Goal: Task Accomplishment & Management: Complete application form

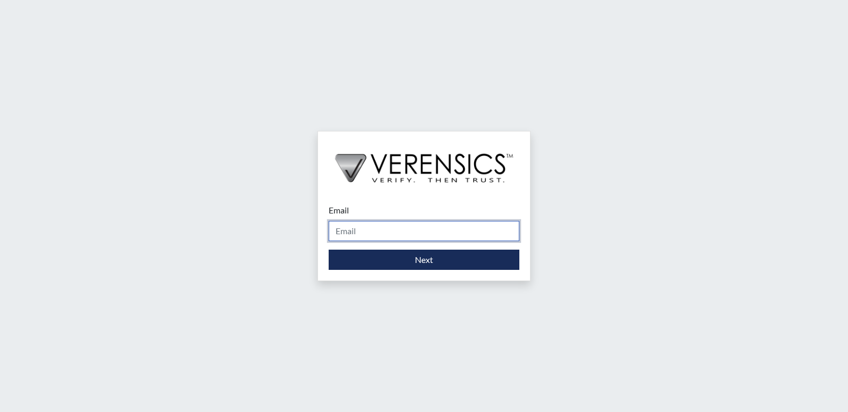
click at [355, 228] on input "Email" at bounding box center [424, 231] width 191 height 20
type input "[PERSON_NAME][EMAIL_ADDRESS][PERSON_NAME][DOMAIN_NAME]"
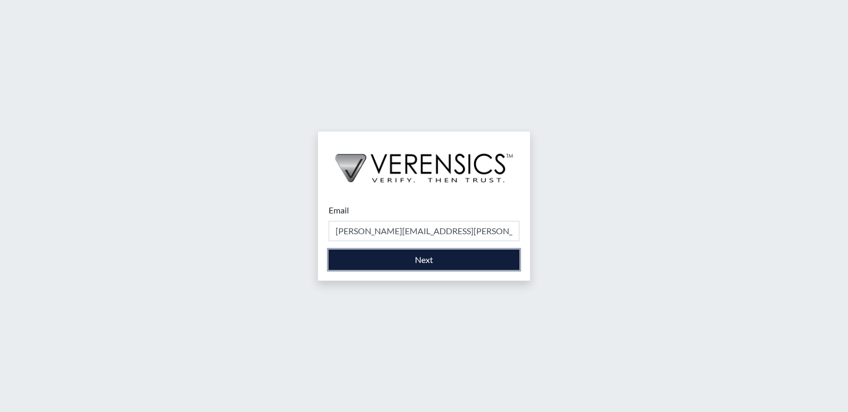
click at [357, 267] on button "Next" at bounding box center [424, 260] width 191 height 20
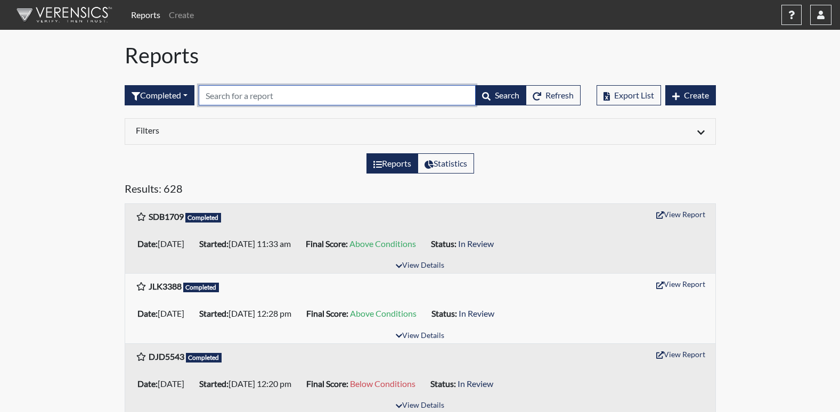
click at [324, 90] on input "text" at bounding box center [337, 95] width 277 height 20
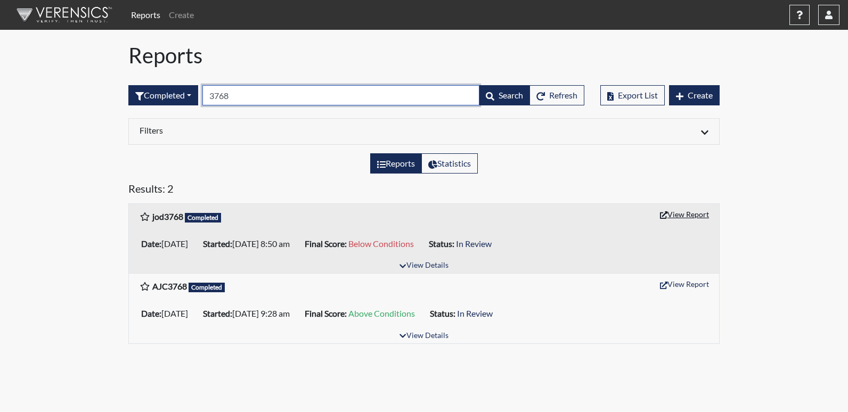
type input "3768"
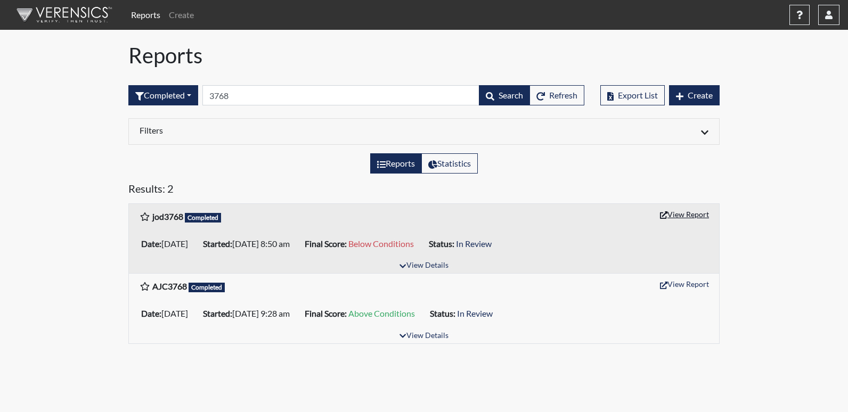
click at [691, 209] on button "View Report" at bounding box center [684, 214] width 59 height 17
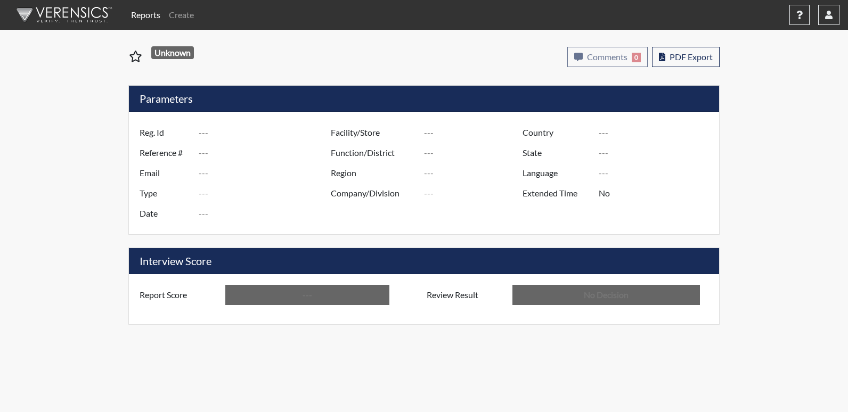
type input "jod3768"
type input "48682"
type input "---"
type input "Corrections Pre-Employment"
type input "Jul 24, 2025"
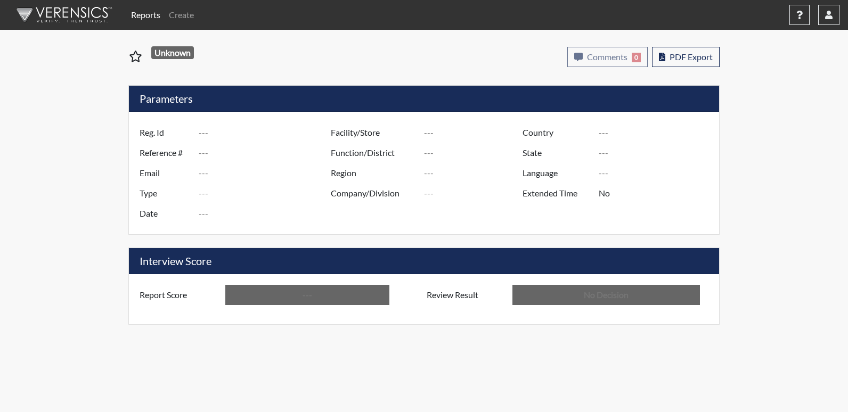
type input "[PERSON_NAME]"
type input "[GEOGRAPHIC_DATA]"
type input "[US_STATE]"
type input "English"
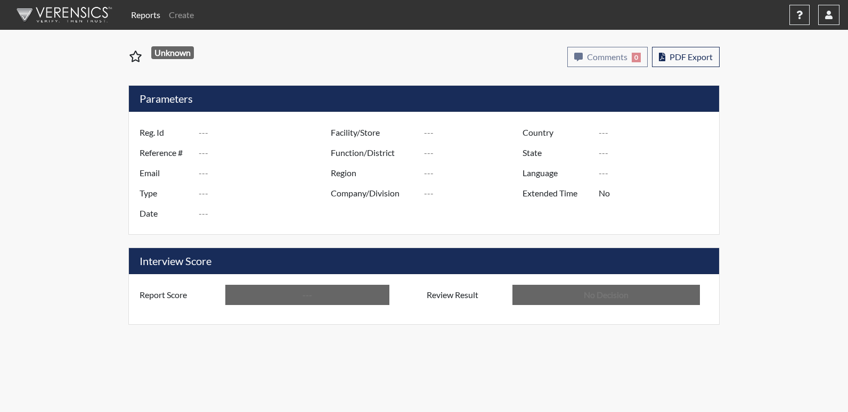
type input "Below Conditions"
type input "In Review"
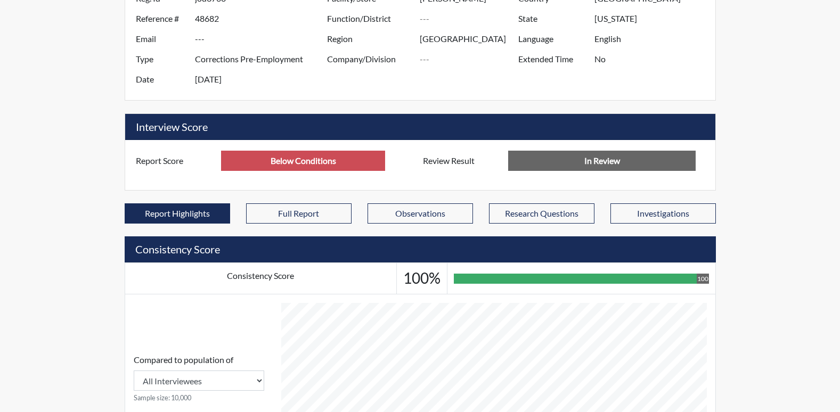
scroll to position [213, 0]
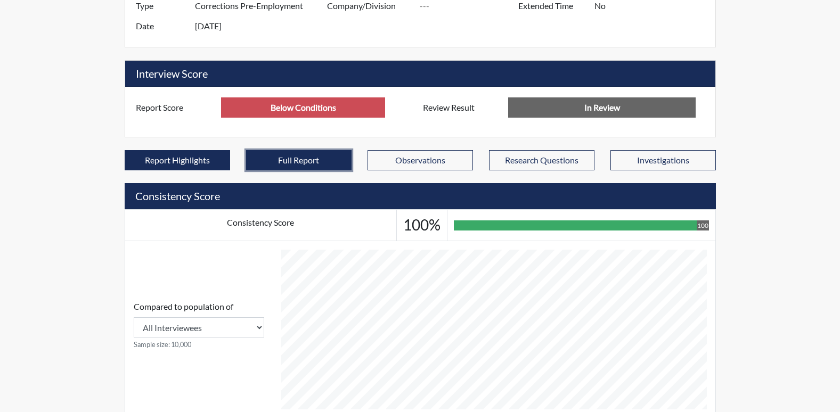
click at [332, 163] on button "Full Report" at bounding box center [298, 160] width 105 height 20
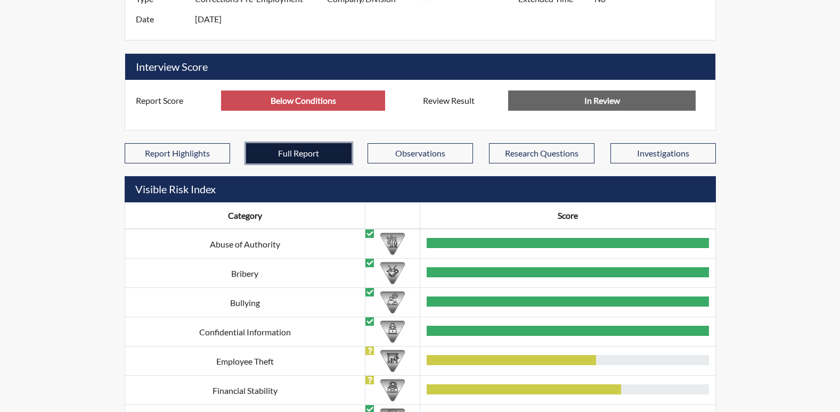
scroll to position [124, 443]
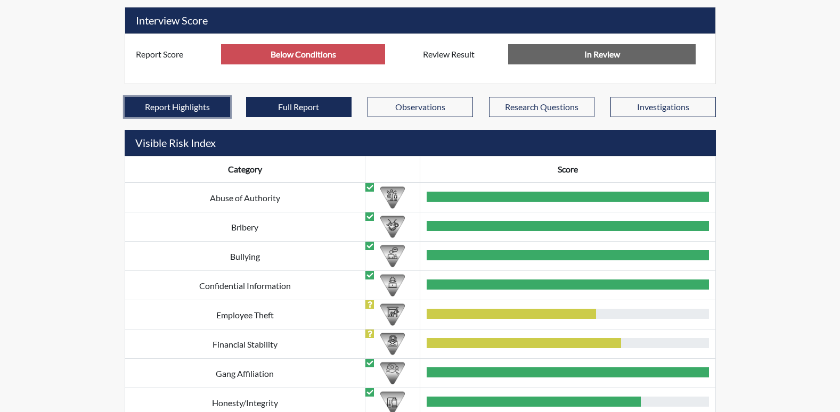
click at [211, 100] on button "Report Highlights" at bounding box center [177, 107] width 105 height 20
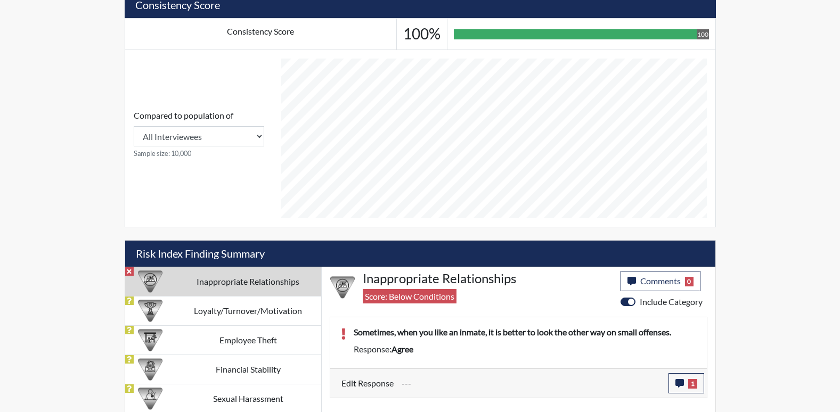
scroll to position [406, 0]
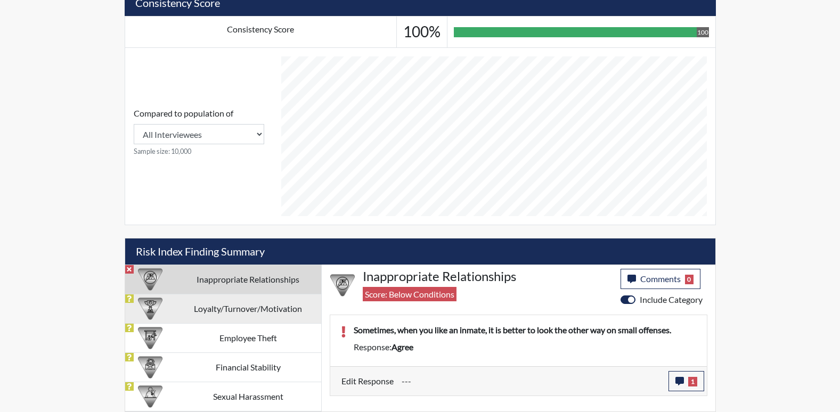
click at [200, 317] on td "Loyalty/Turnover/Motivation" at bounding box center [248, 308] width 146 height 29
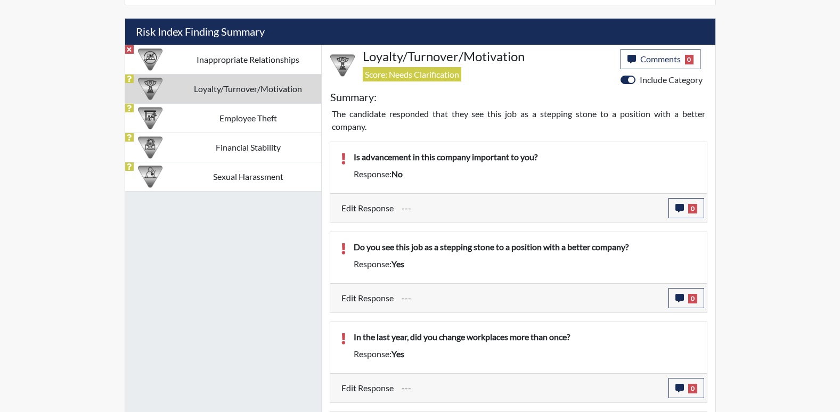
scroll to position [607, 0]
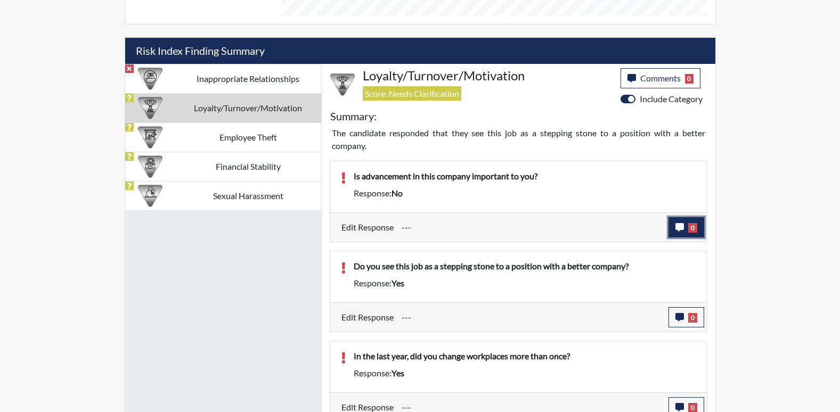
click at [693, 229] on span "0" at bounding box center [692, 228] width 9 height 10
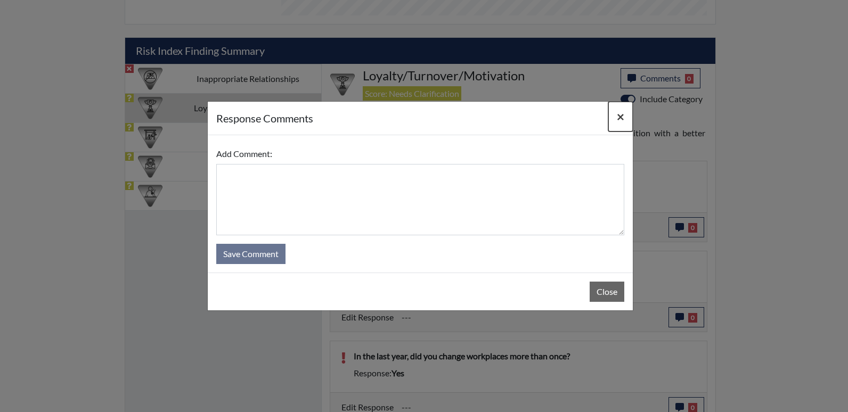
click at [619, 117] on span "×" at bounding box center [620, 116] width 7 height 15
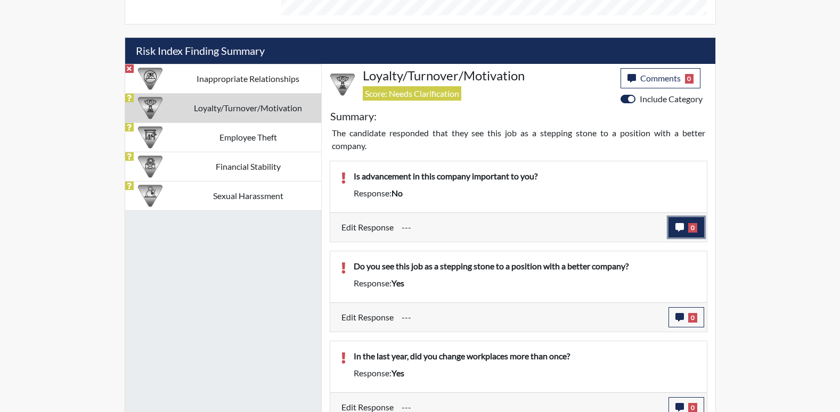
click at [686, 232] on button "0" at bounding box center [686, 227] width 36 height 20
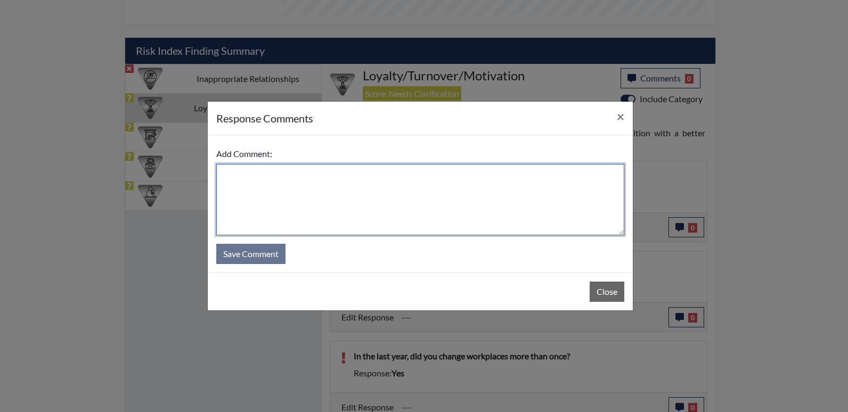
click at [441, 209] on textarea at bounding box center [420, 199] width 408 height 71
type textarea "Y"
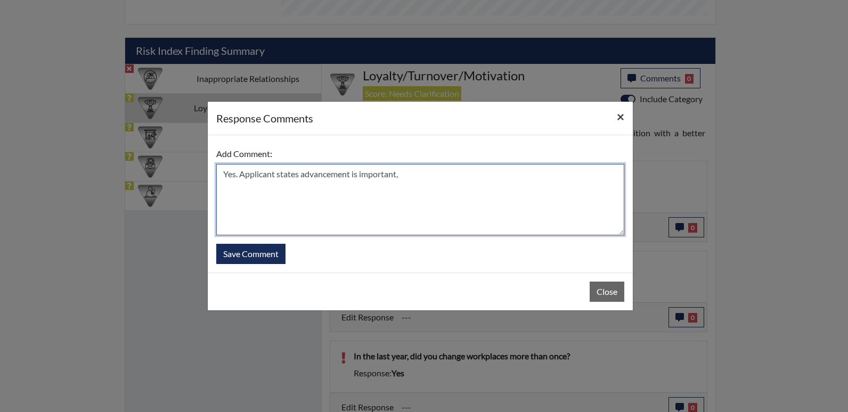
type textarea "Yes. Applicant states advancement is important,"
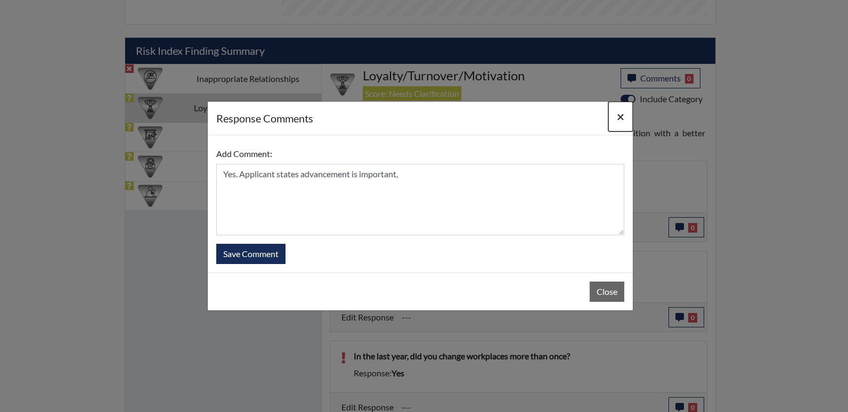
click at [617, 118] on span "×" at bounding box center [620, 116] width 7 height 15
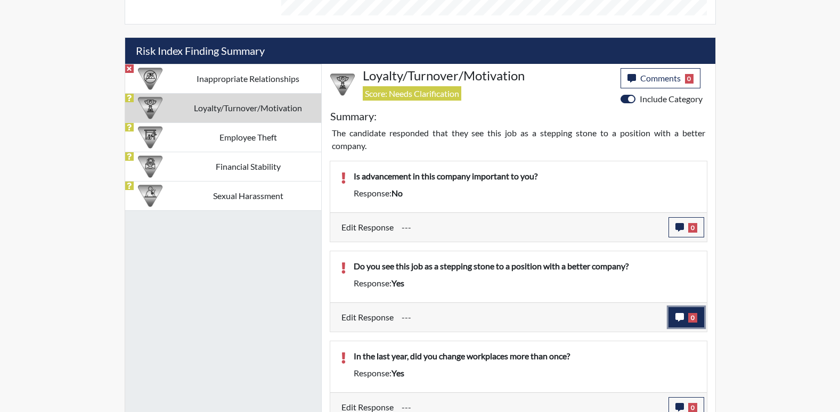
click at [674, 316] on button "0" at bounding box center [686, 317] width 36 height 20
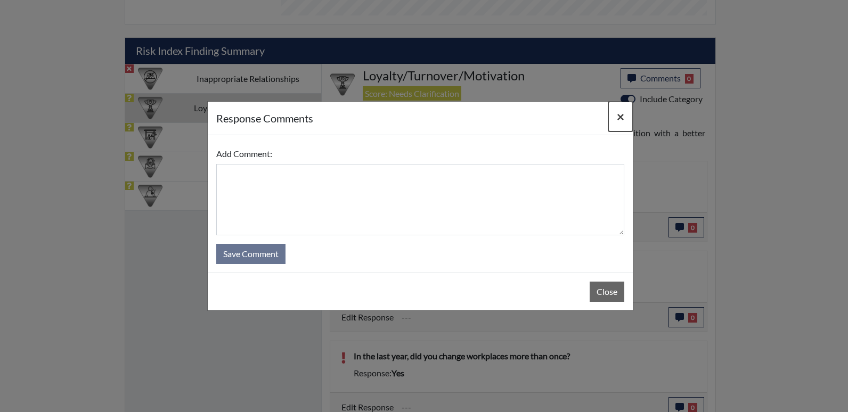
click at [623, 121] on span "×" at bounding box center [620, 116] width 7 height 15
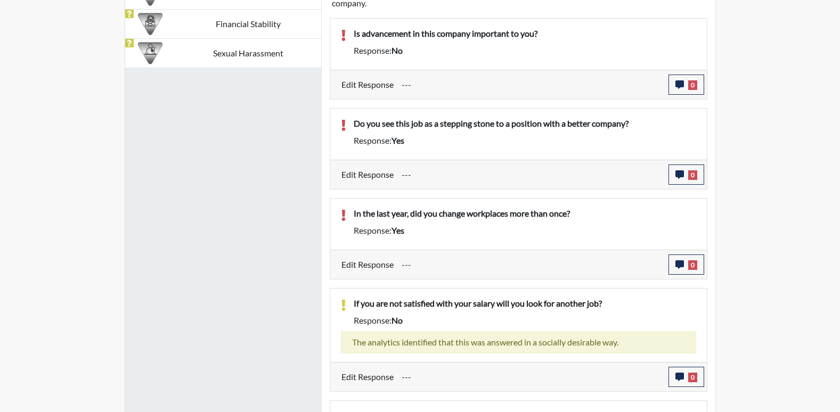
scroll to position [714, 0]
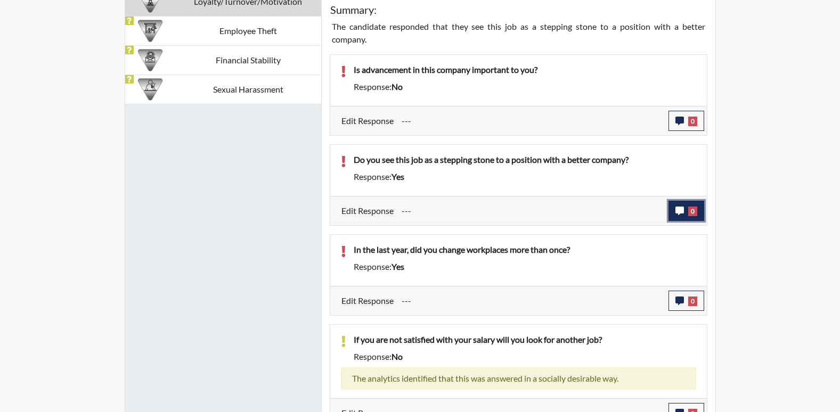
click at [680, 205] on button "0" at bounding box center [686, 211] width 36 height 20
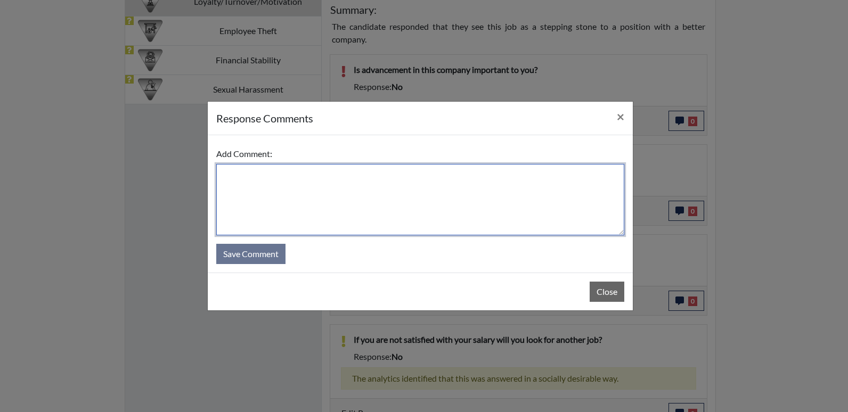
click at [395, 204] on textarea at bounding box center [420, 199] width 408 height 71
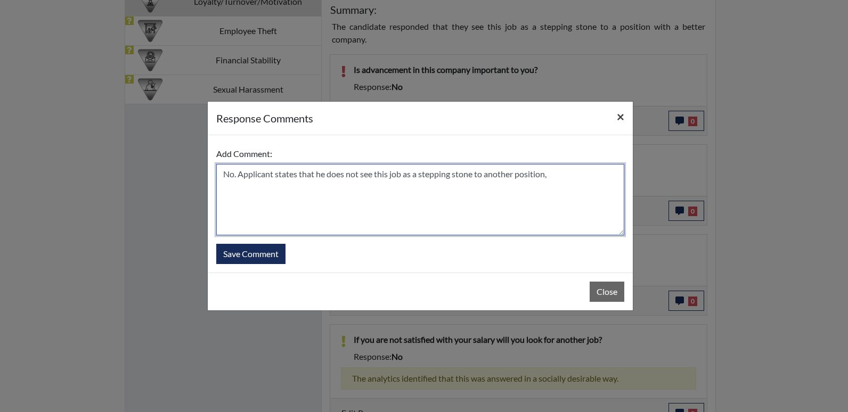
type textarea "No. Applicant states that he does not see this job as a stepping stone to anoth…"
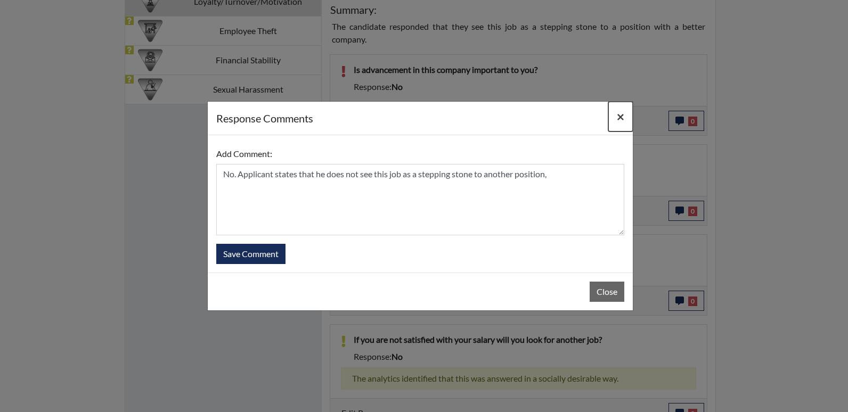
click at [622, 118] on span "×" at bounding box center [620, 116] width 7 height 15
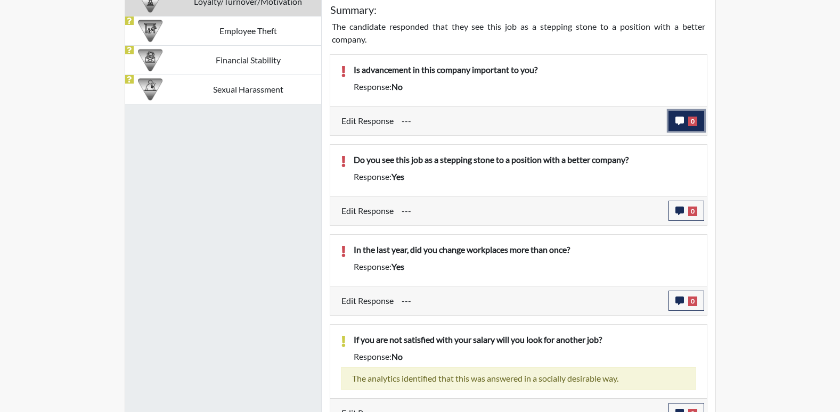
click at [683, 117] on icon "button" at bounding box center [679, 121] width 9 height 9
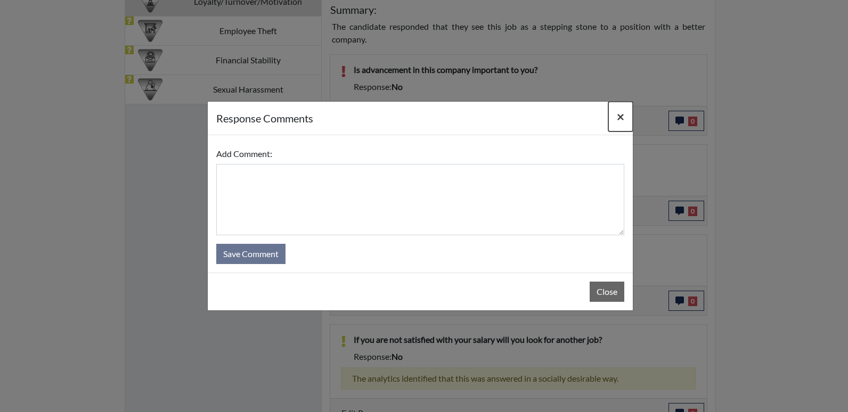
click at [617, 122] on span "×" at bounding box center [620, 116] width 7 height 15
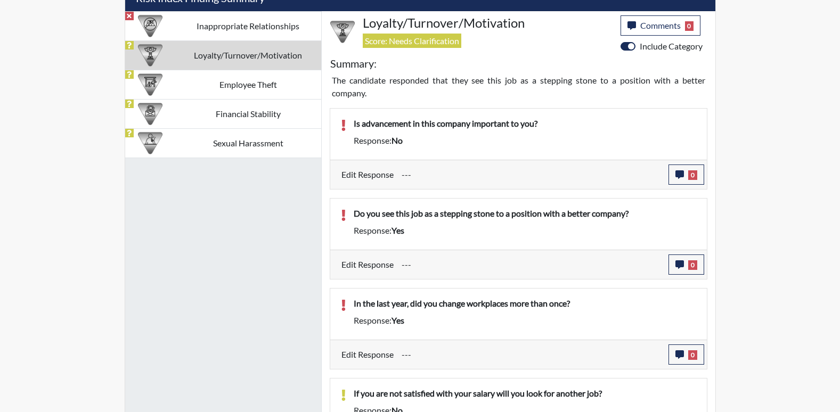
scroll to position [607, 0]
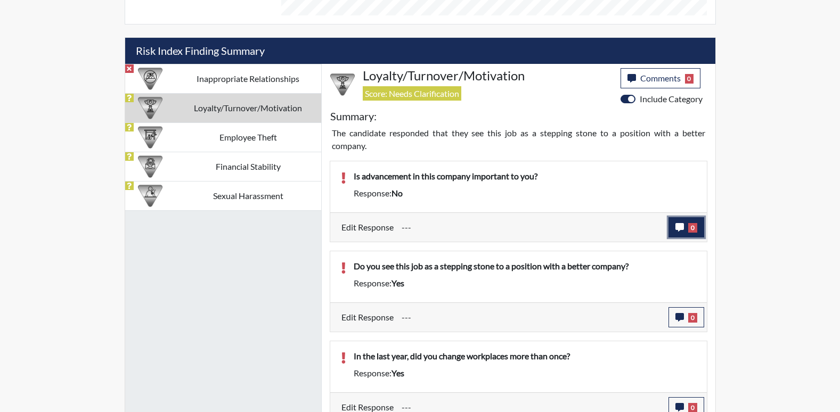
click at [677, 225] on icon "button" at bounding box center [679, 227] width 9 height 9
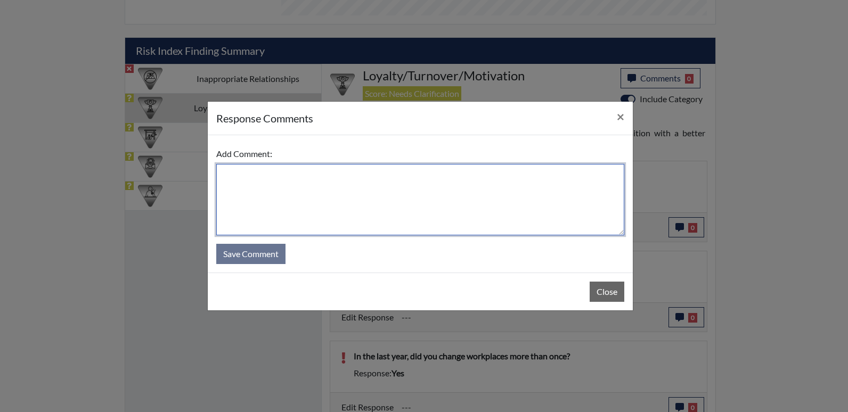
click at [465, 179] on textarea at bounding box center [420, 199] width 408 height 71
type textarea "Yes."
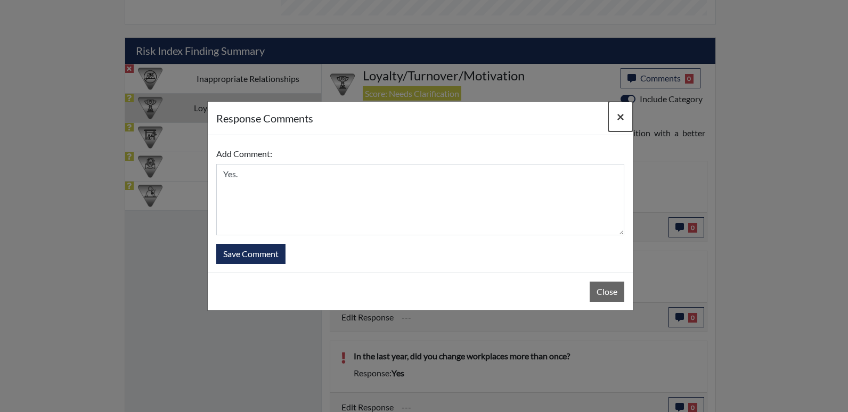
click at [620, 121] on span "×" at bounding box center [620, 116] width 7 height 15
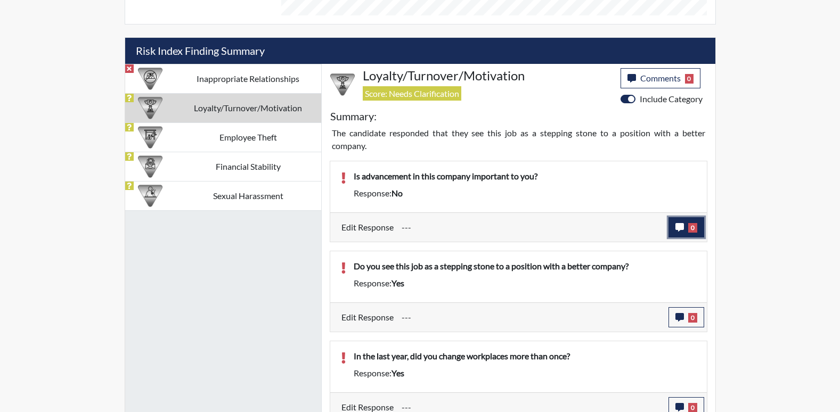
click at [686, 226] on button "0" at bounding box center [686, 227] width 36 height 20
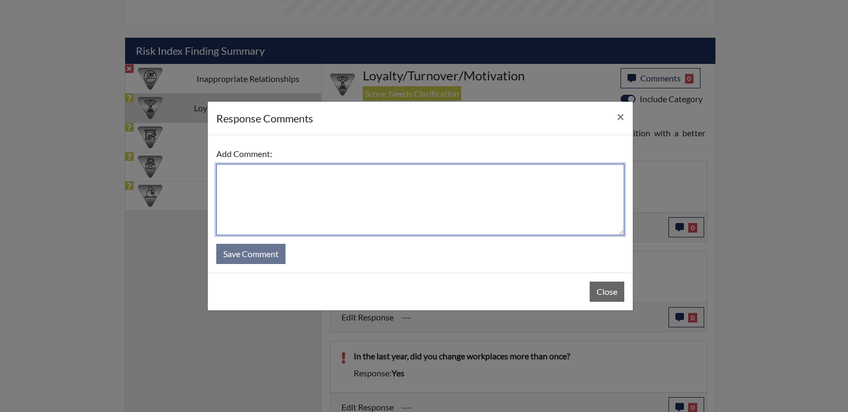
click at [259, 189] on textarea at bounding box center [420, 199] width 408 height 71
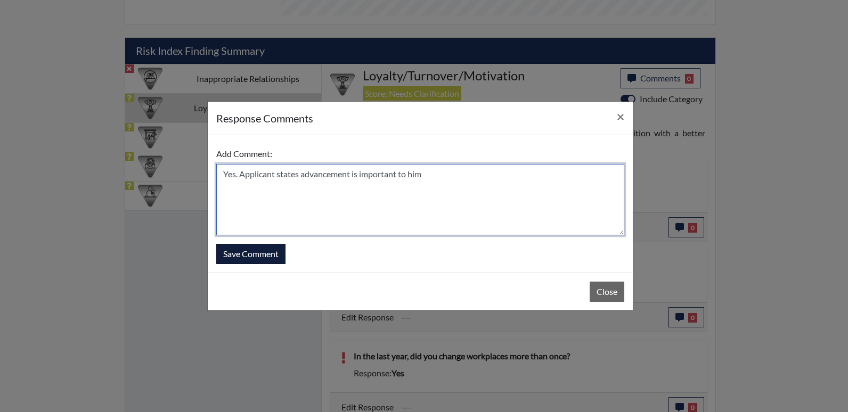
type textarea "Yes. Applicant states advancement is important to him"
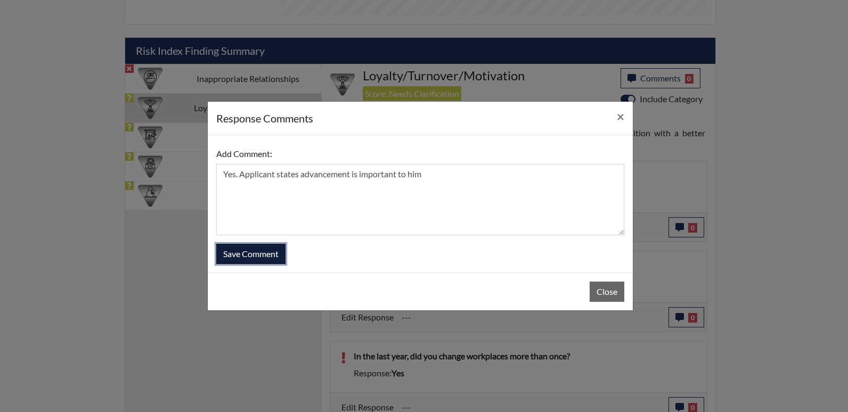
click at [230, 264] on button "Save Comment" at bounding box center [250, 254] width 69 height 20
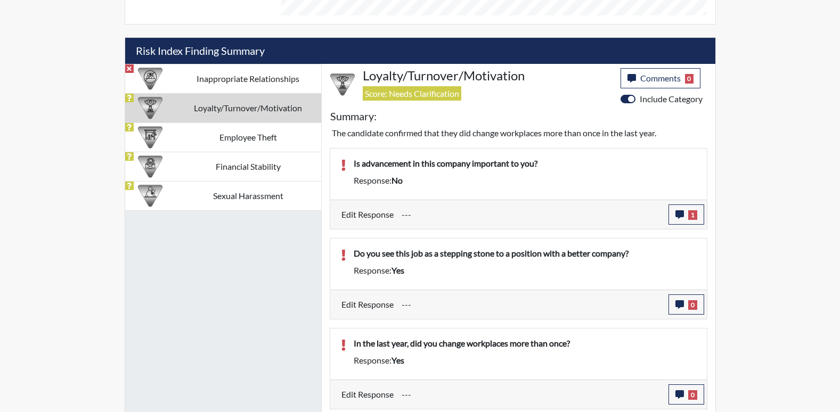
scroll to position [177, 443]
click at [689, 307] on span "0" at bounding box center [692, 305] width 9 height 10
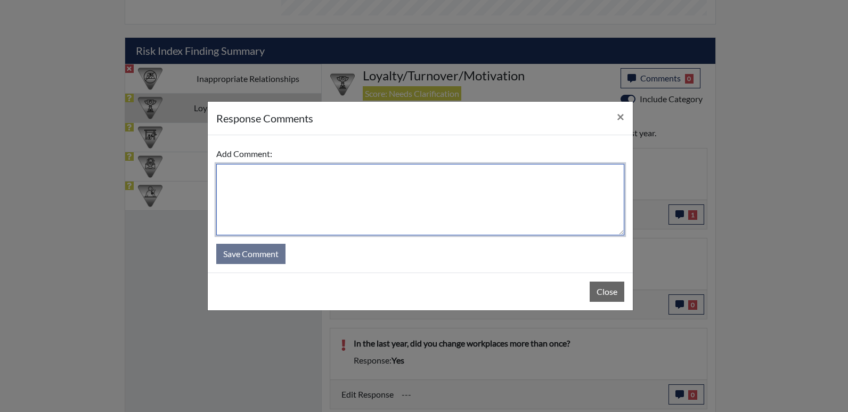
click at [400, 194] on textarea at bounding box center [420, 199] width 408 height 71
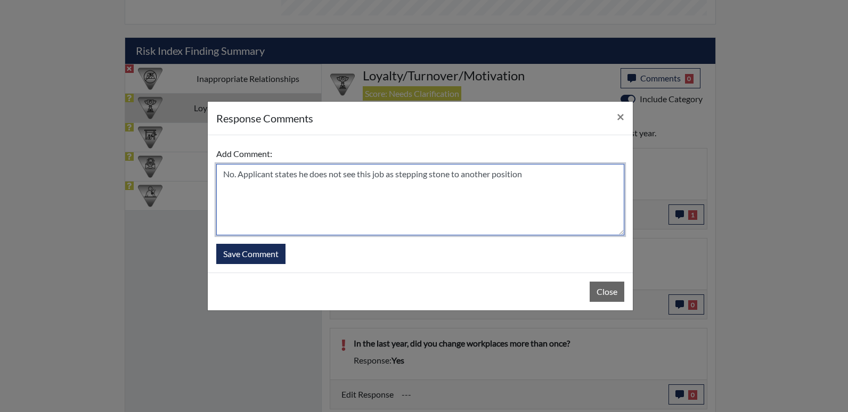
type textarea "No. Applicant states he does not see this job as stepping stone to another posi…"
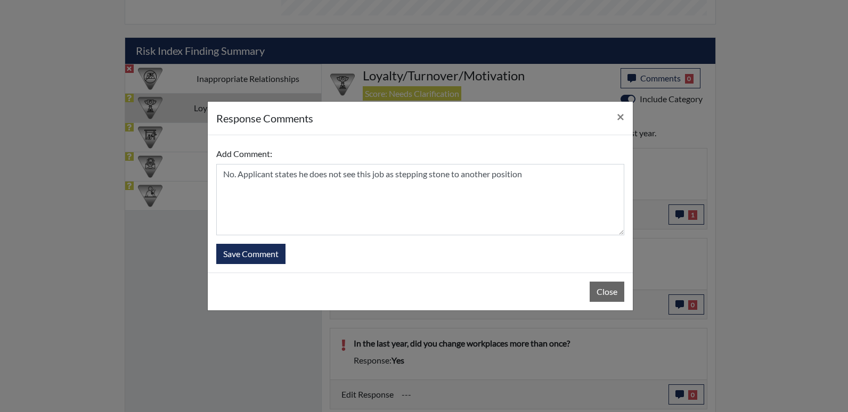
click at [208, 246] on div "Add Comment: No. Applicant states he does not see this job as stepping stone to…" at bounding box center [420, 203] width 425 height 137
click at [237, 249] on button "Save Comment" at bounding box center [250, 254] width 69 height 20
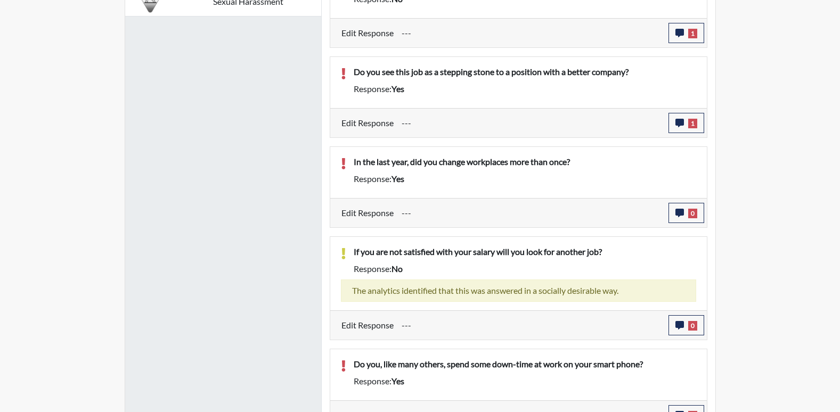
scroll to position [820, 0]
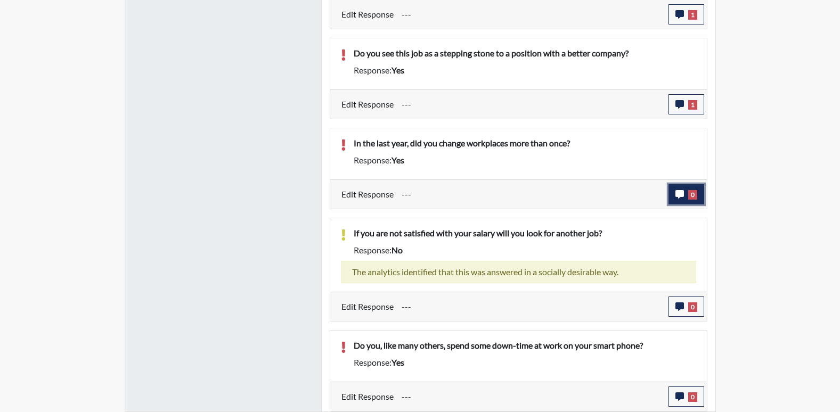
click at [683, 197] on icon "button" at bounding box center [679, 194] width 9 height 9
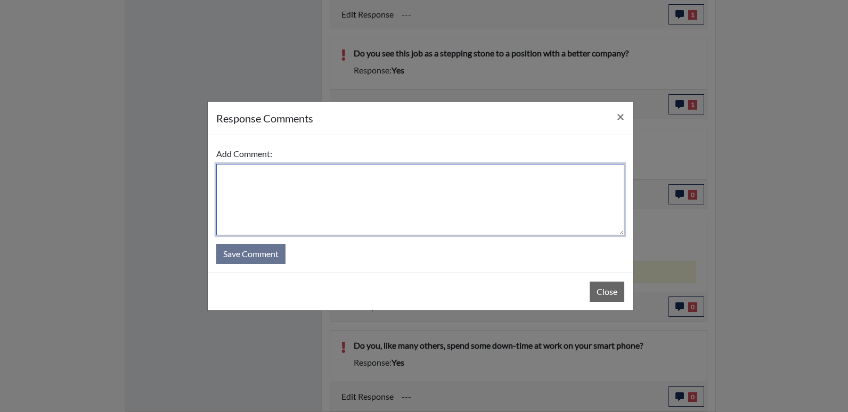
click at [305, 185] on textarea at bounding box center [420, 199] width 408 height 71
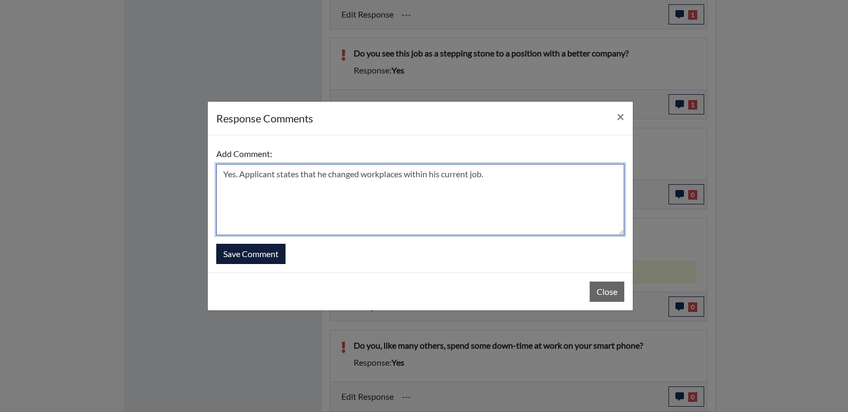
type textarea "Yes. Applicant states that he changed workplaces within his current job."
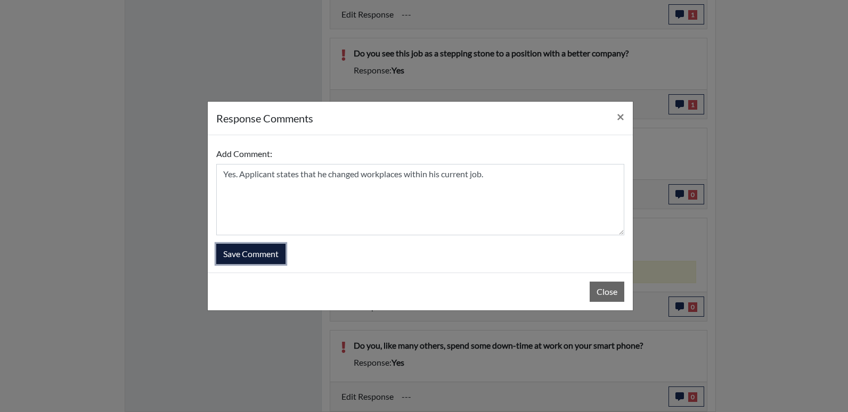
click at [231, 258] on button "Save Comment" at bounding box center [250, 254] width 69 height 20
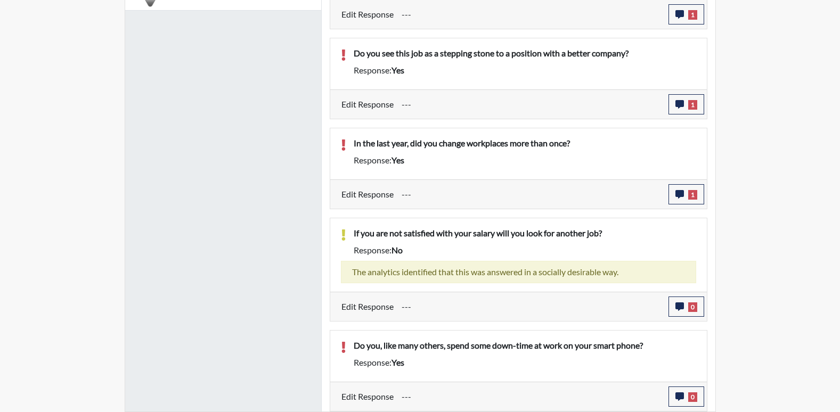
scroll to position [177, 443]
click at [675, 398] on icon "button" at bounding box center [679, 397] width 9 height 9
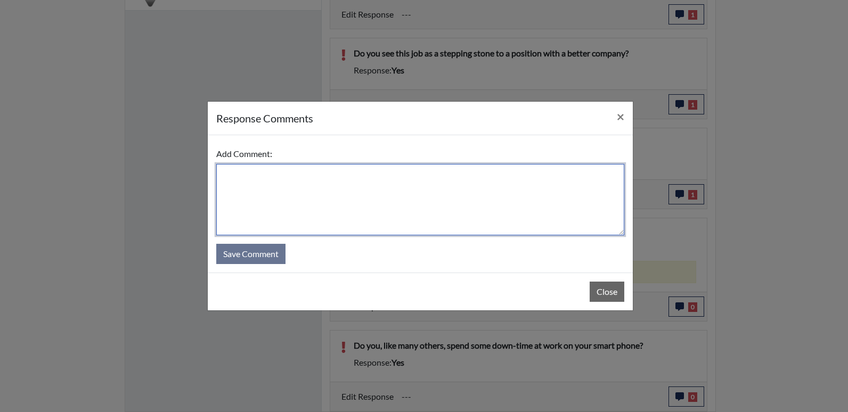
click at [355, 189] on textarea at bounding box center [420, 199] width 408 height 71
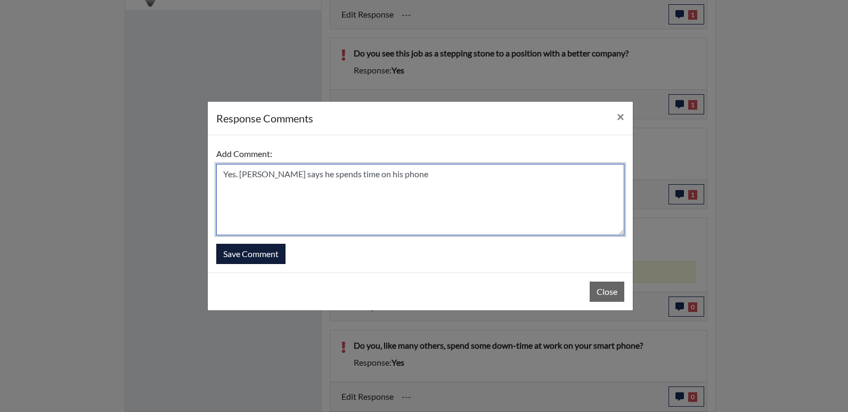
type textarea "Yes. Applicant says he spends time on his phone"
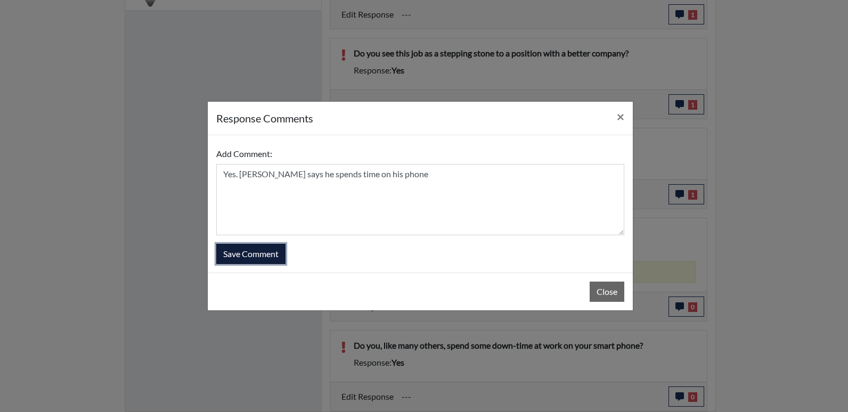
click at [250, 255] on button "Save Comment" at bounding box center [250, 254] width 69 height 20
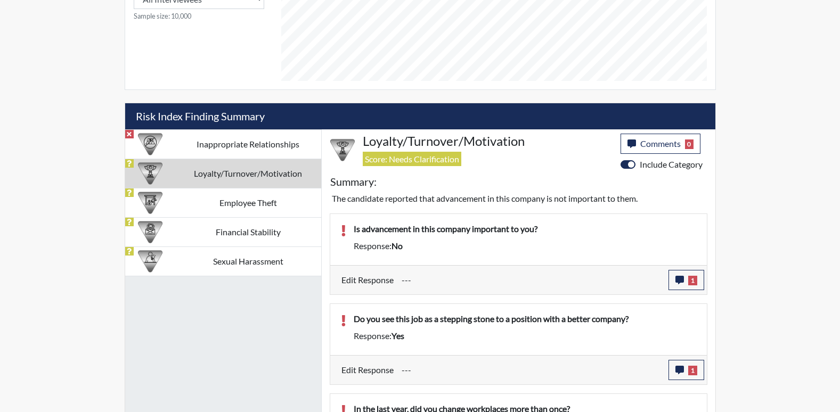
scroll to position [541, 0]
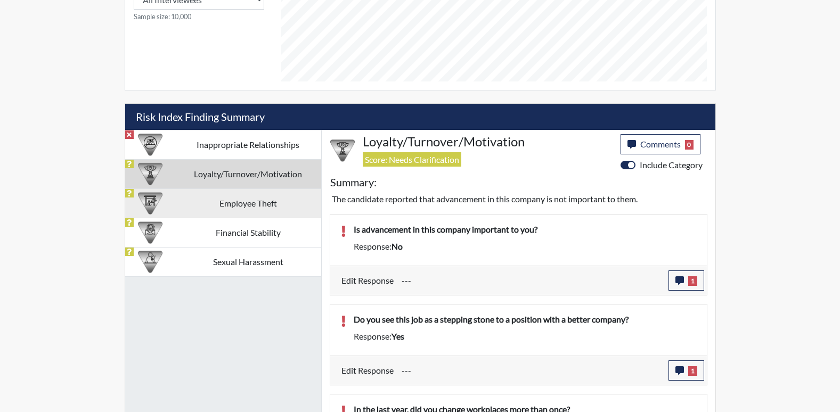
click at [269, 206] on td "Employee Theft" at bounding box center [248, 203] width 146 height 29
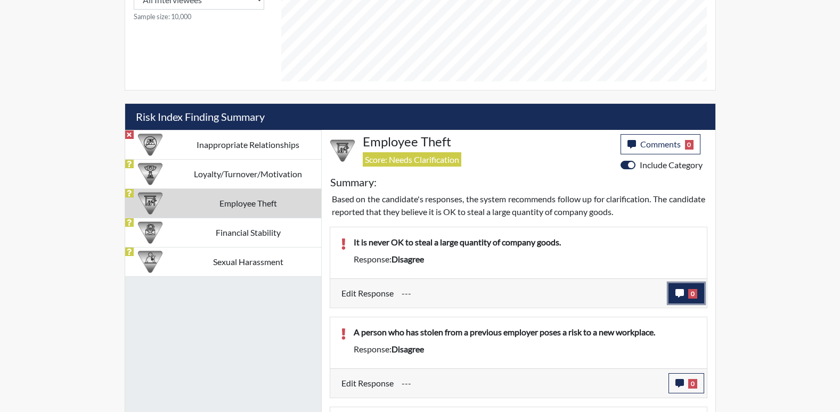
click at [690, 298] on span "0" at bounding box center [692, 294] width 9 height 10
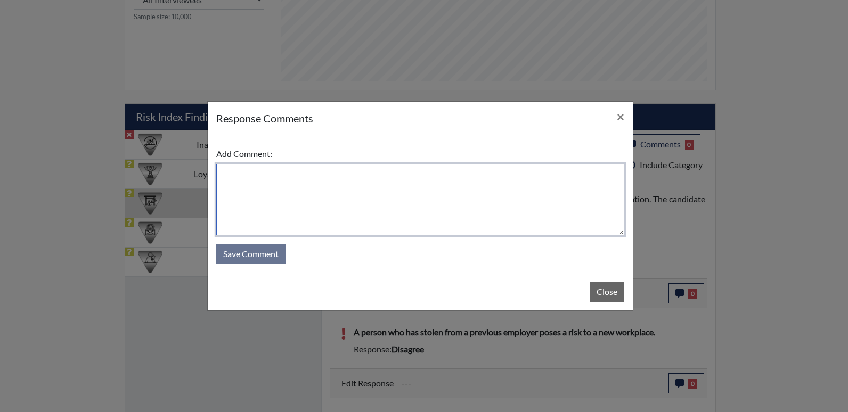
click at [375, 206] on textarea at bounding box center [420, 199] width 408 height 71
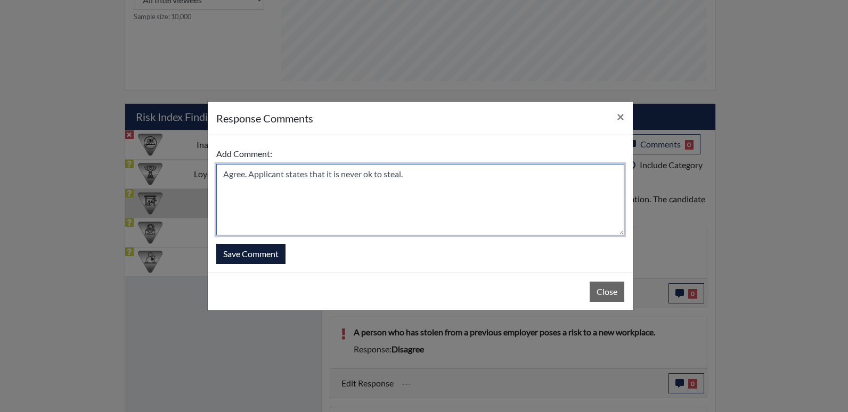
type textarea "Agree. Applicant states that it is never ok to steal."
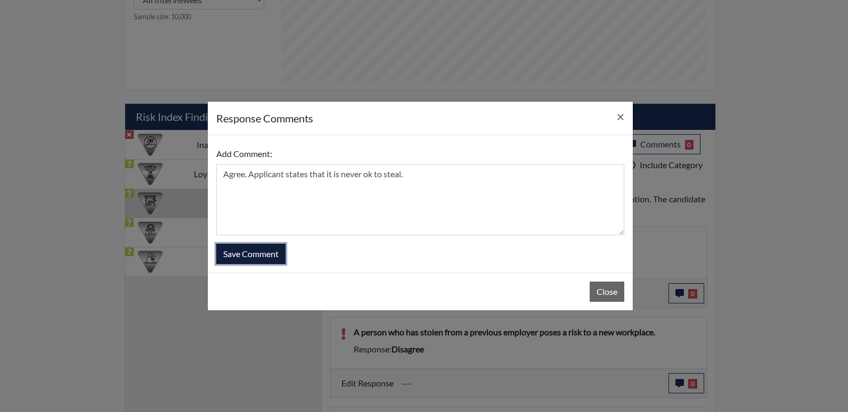
click at [263, 259] on button "Save Comment" at bounding box center [250, 254] width 69 height 20
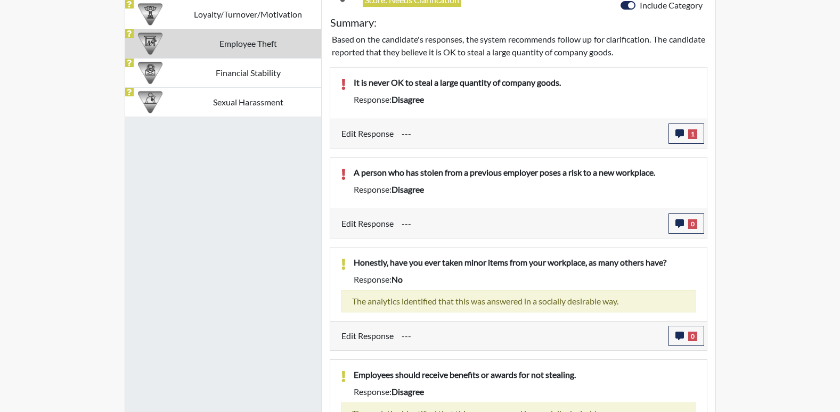
scroll to position [753, 0]
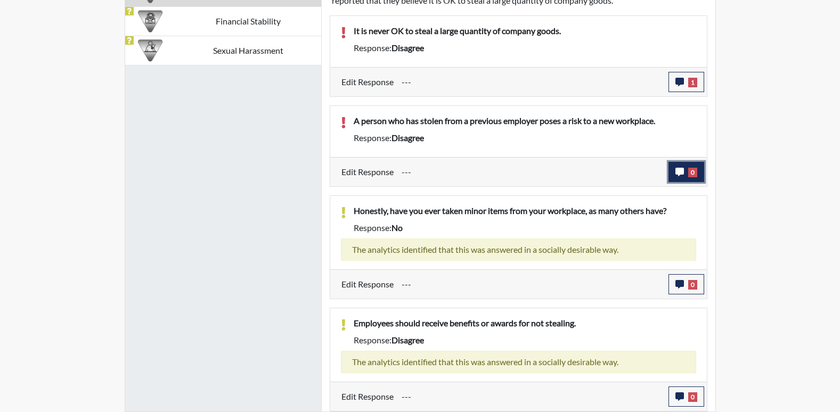
click at [676, 166] on button "0" at bounding box center [686, 172] width 36 height 20
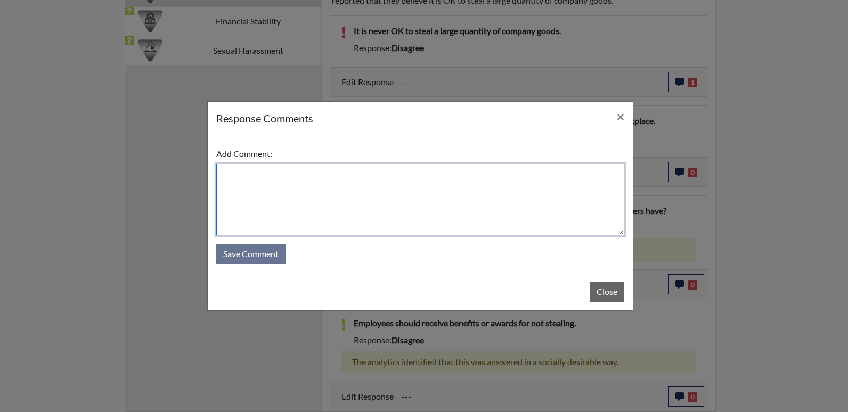
click at [358, 190] on textarea at bounding box center [420, 199] width 408 height 71
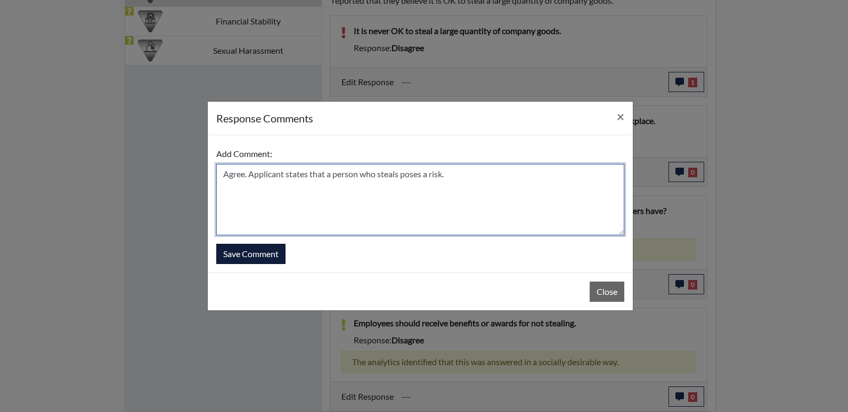
type textarea "Agree. Applicant states that a person who steals poses a risk."
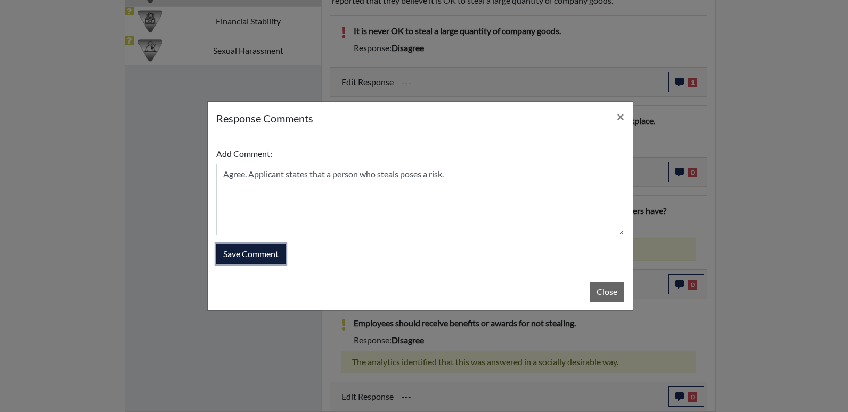
click at [252, 256] on button "Save Comment" at bounding box center [250, 254] width 69 height 20
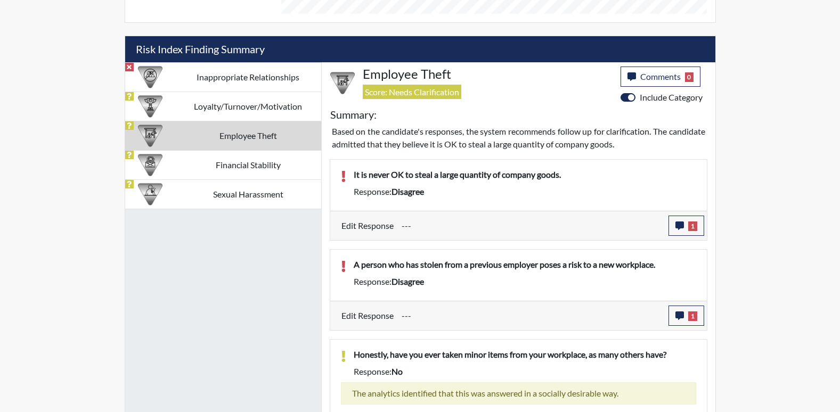
scroll to position [593, 0]
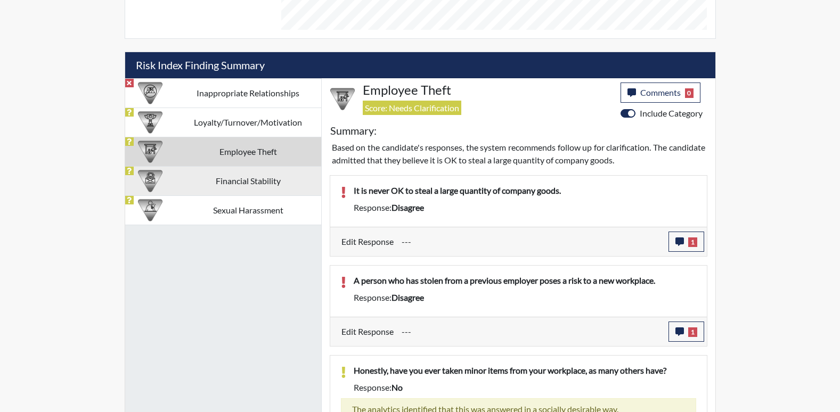
click at [291, 183] on td "Financial Stability" at bounding box center [248, 180] width 146 height 29
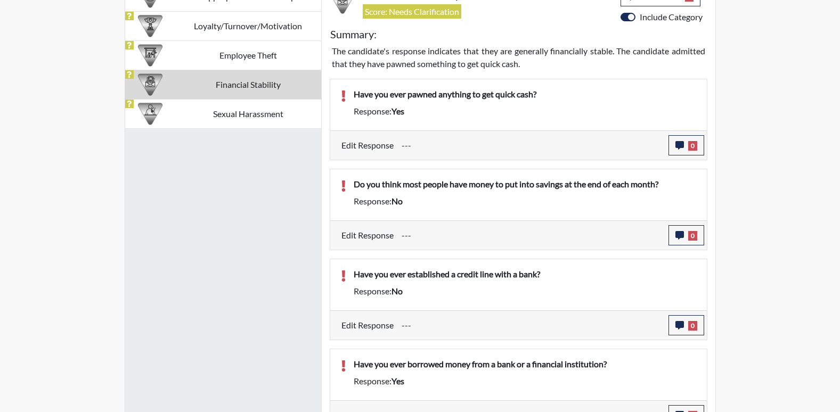
scroll to position [708, 0]
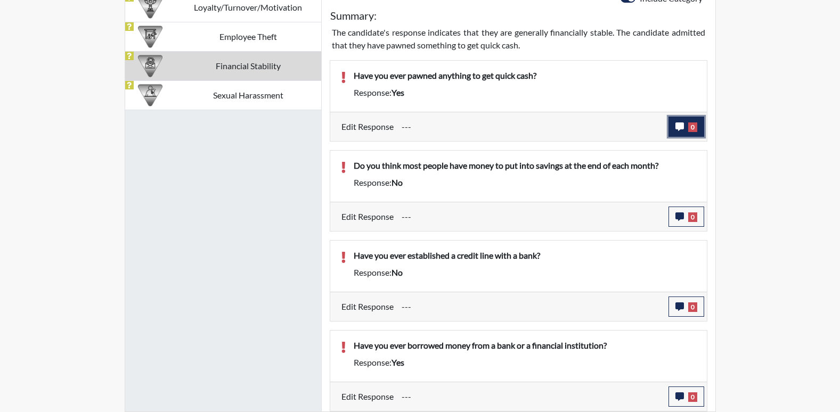
click at [682, 129] on icon "button" at bounding box center [679, 126] width 9 height 9
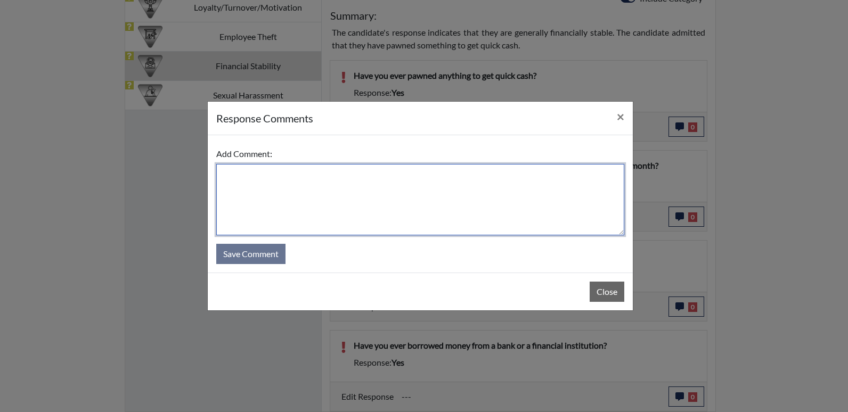
click at [273, 194] on textarea at bounding box center [420, 199] width 408 height 71
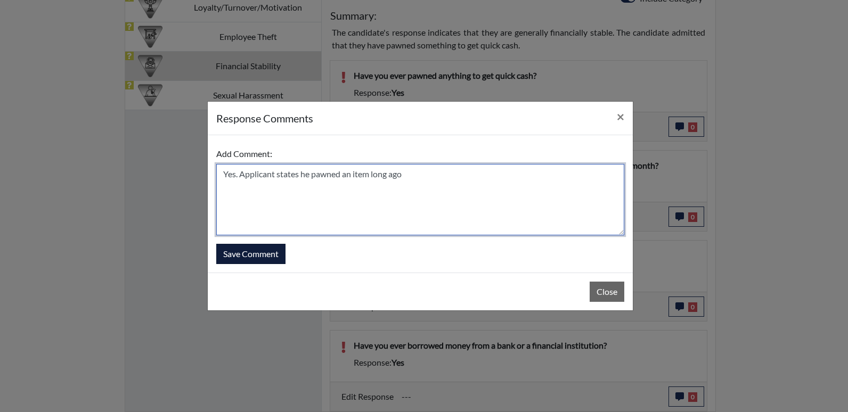
type textarea "Yes. Applicant states he pawned an item long ago"
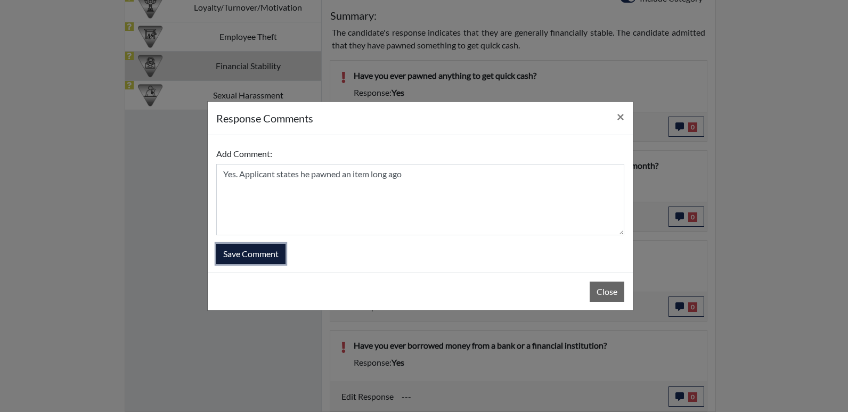
click at [242, 251] on button "Save Comment" at bounding box center [250, 254] width 69 height 20
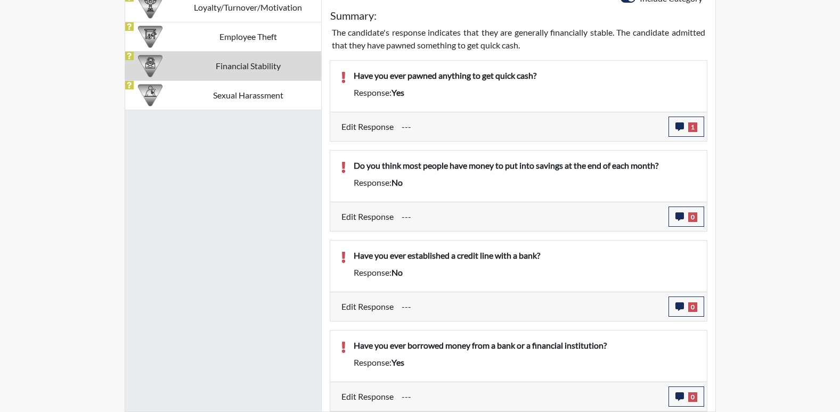
scroll to position [177, 443]
click at [696, 209] on button "0" at bounding box center [686, 217] width 36 height 20
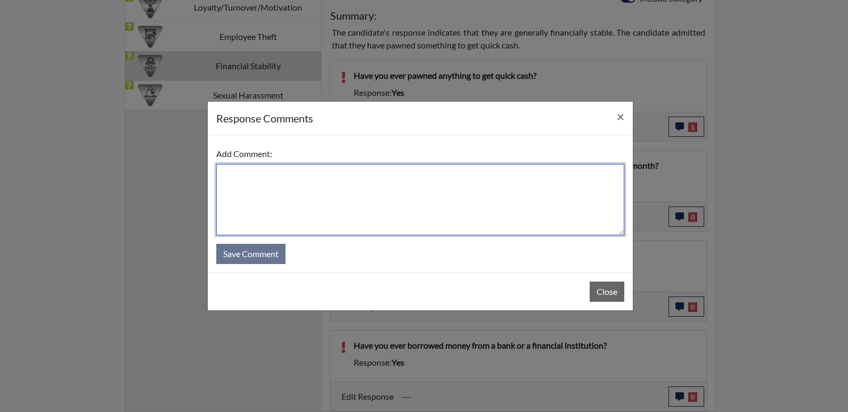
click at [543, 189] on textarea at bounding box center [420, 199] width 408 height 71
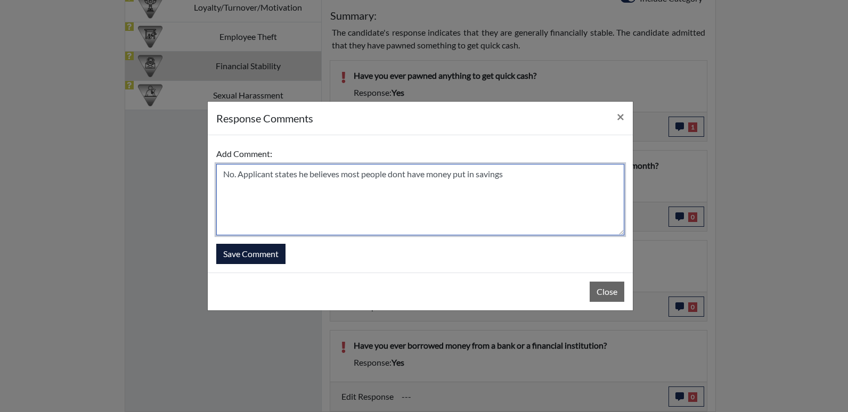
type textarea "No. Applicant states he believes most people dont have money put in savings"
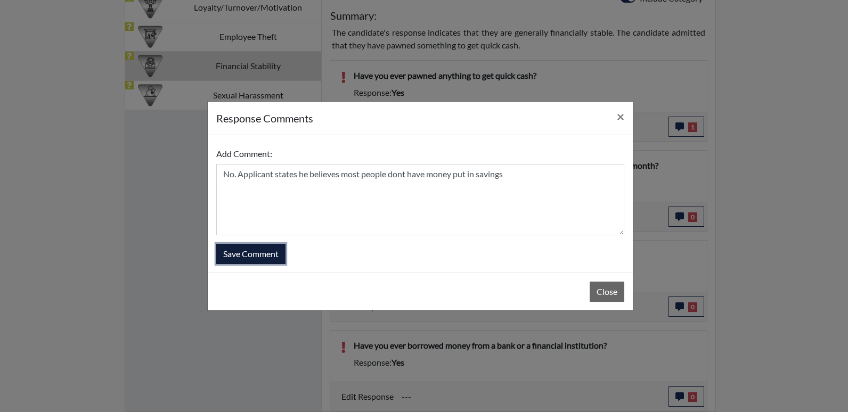
click at [245, 261] on button "Save Comment" at bounding box center [250, 254] width 69 height 20
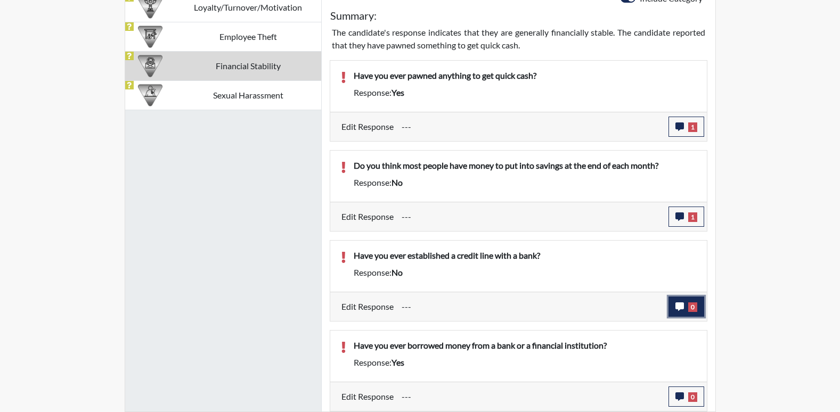
click at [682, 312] on button "0" at bounding box center [686, 307] width 36 height 20
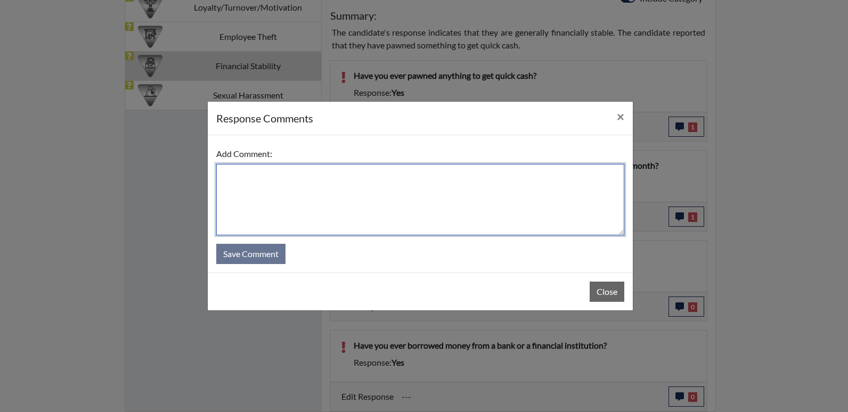
click at [298, 177] on textarea at bounding box center [420, 199] width 408 height 71
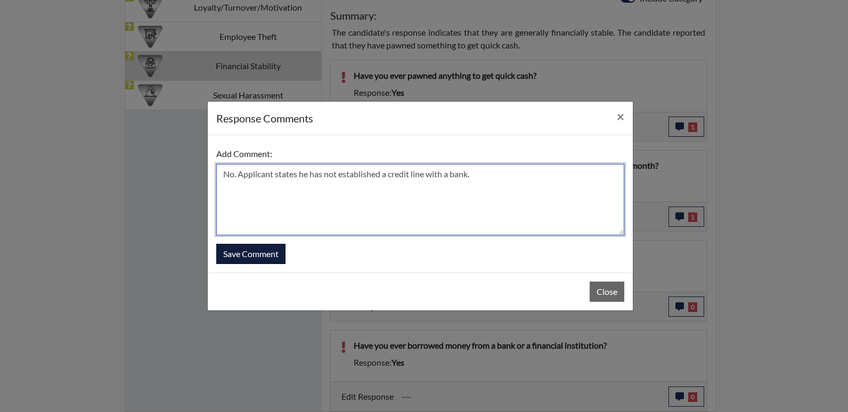
type textarea "No. Applicant states he has not established a credit line with a bank."
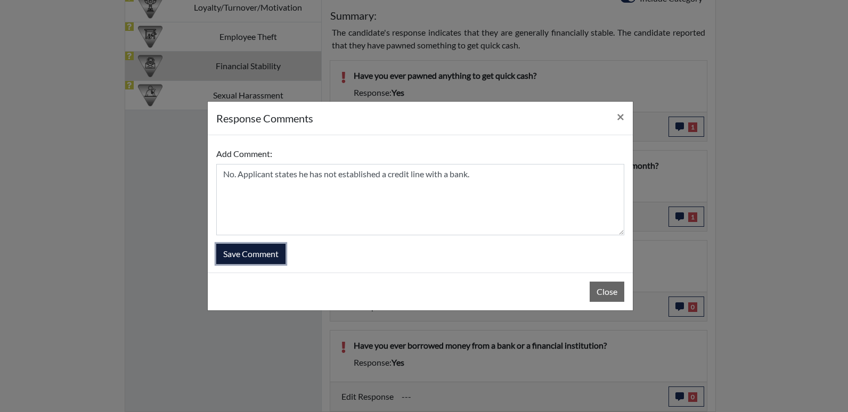
click at [231, 258] on button "Save Comment" at bounding box center [250, 254] width 69 height 20
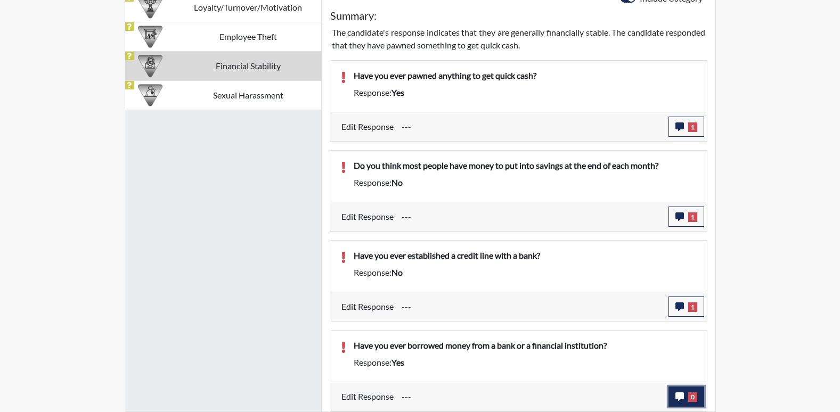
click at [682, 405] on button "0" at bounding box center [686, 397] width 36 height 20
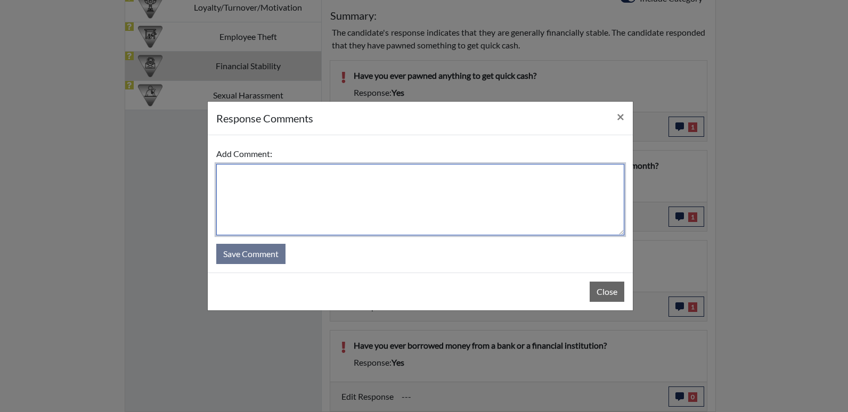
click at [316, 169] on textarea at bounding box center [420, 199] width 408 height 71
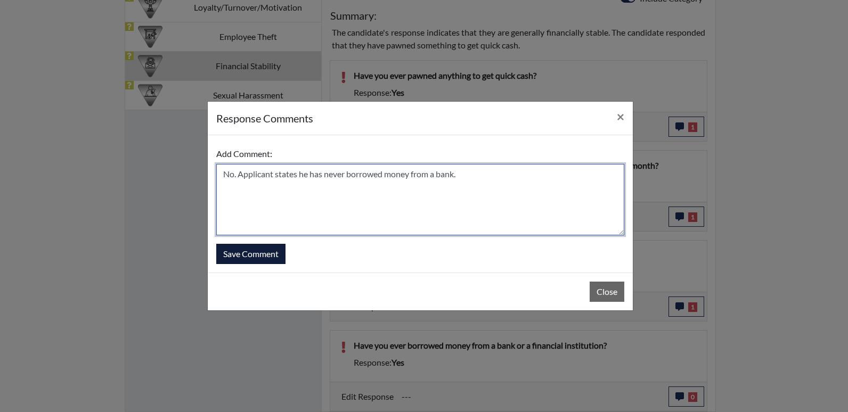
type textarea "No. Applicant states he has never borrowed money from a bank."
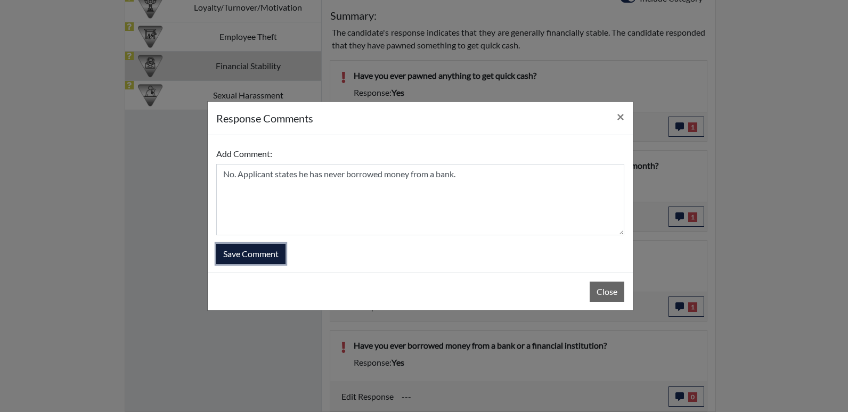
click at [247, 260] on button "Save Comment" at bounding box center [250, 254] width 69 height 20
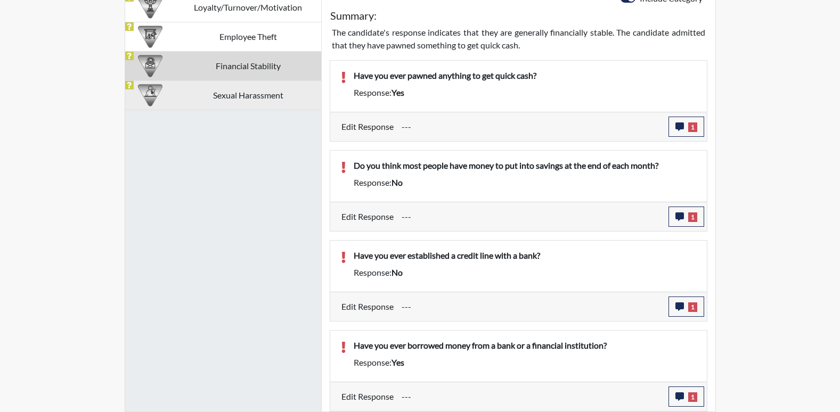
click at [220, 91] on td "Sexual Harassment" at bounding box center [248, 94] width 146 height 29
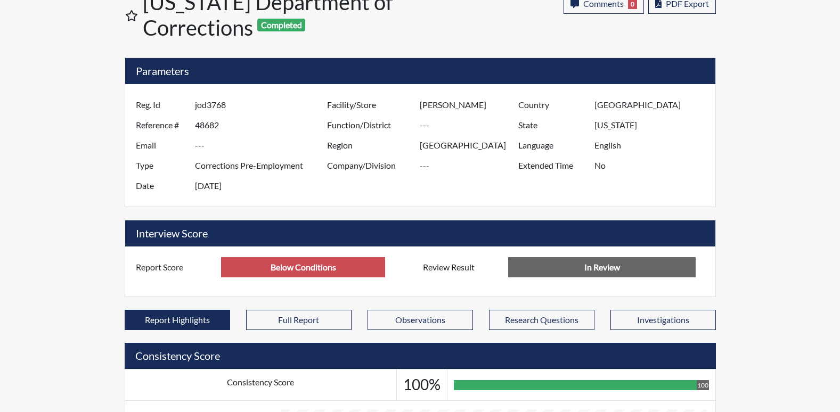
scroll to position [40, 0]
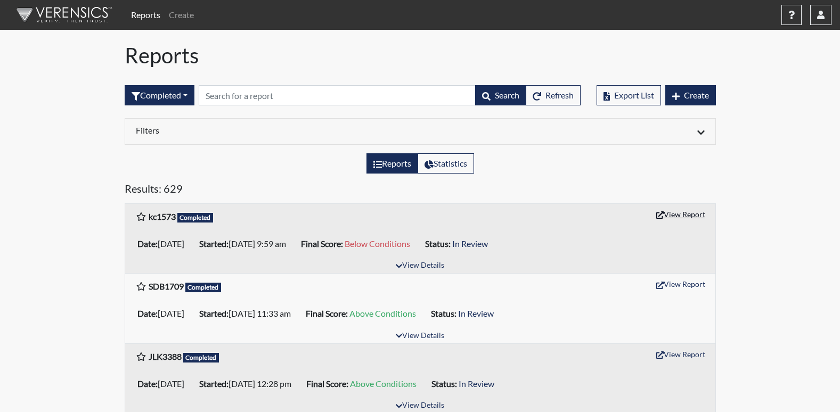
click at [687, 216] on button "View Report" at bounding box center [680, 214] width 59 height 17
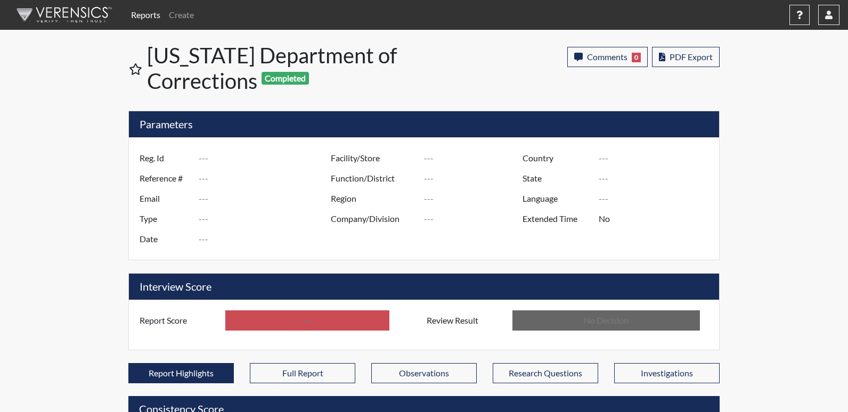
type input "kc1573"
type input "51035"
type input "---"
type input "Corrections Pre-Employment"
type input "[DATE]"
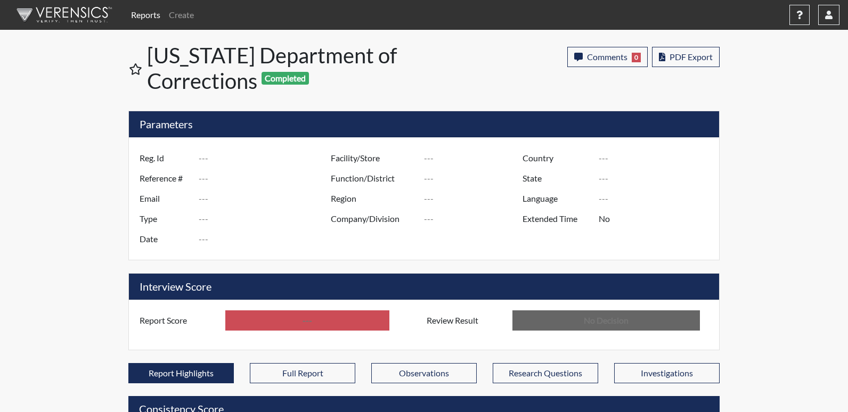
type input "[PERSON_NAME]"
type input "[GEOGRAPHIC_DATA]"
type input "[US_STATE]"
type input "English"
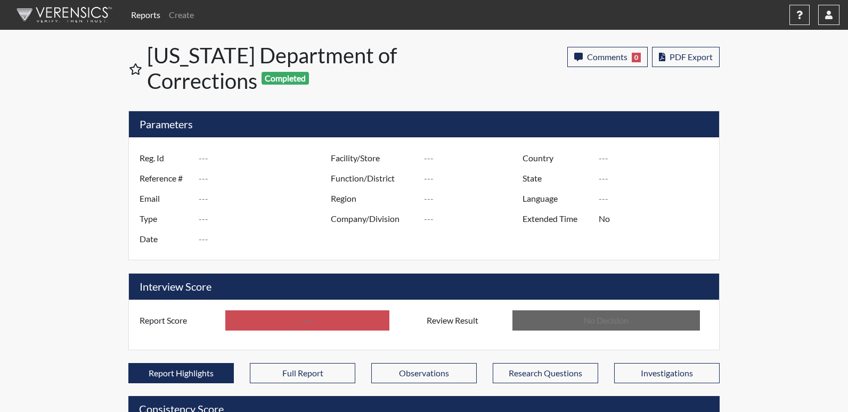
type input "Below Conditions"
type input "In Review"
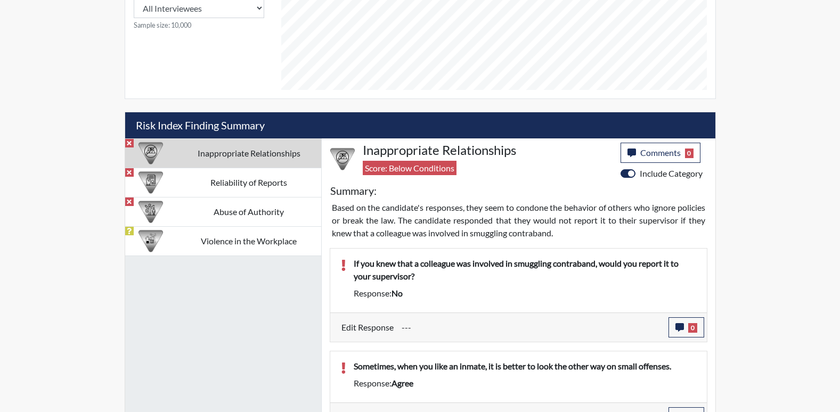
scroll to position [553, 0]
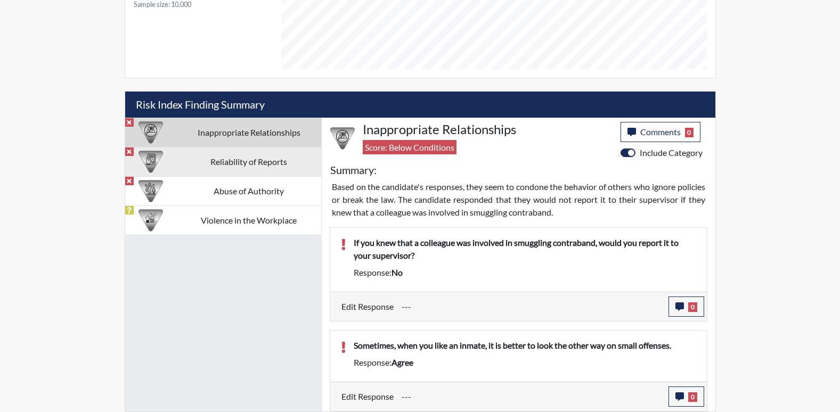
click at [271, 170] on td "Reliability of Reports" at bounding box center [249, 161] width 144 height 29
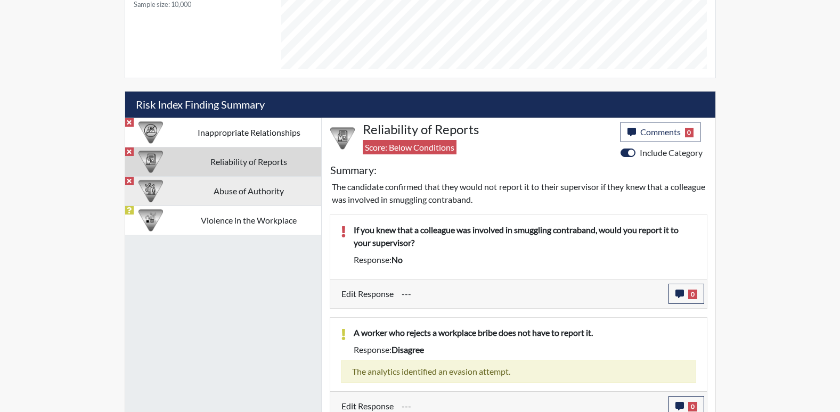
click at [259, 189] on td "Abuse of Authority" at bounding box center [249, 190] width 144 height 29
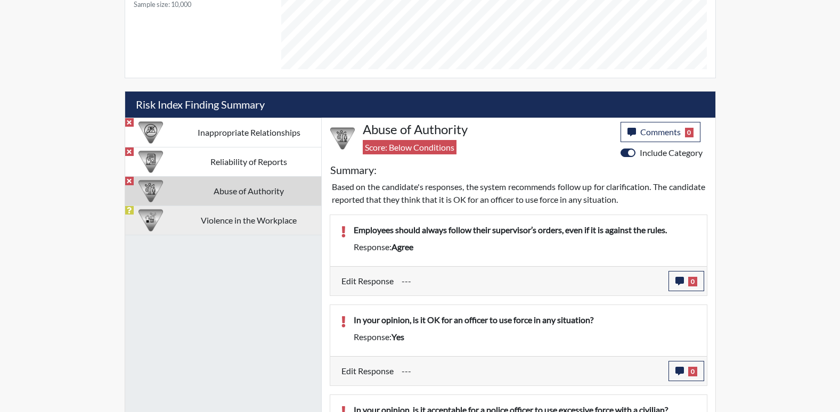
click at [256, 214] on td "Violence in the Workplace" at bounding box center [249, 220] width 144 height 29
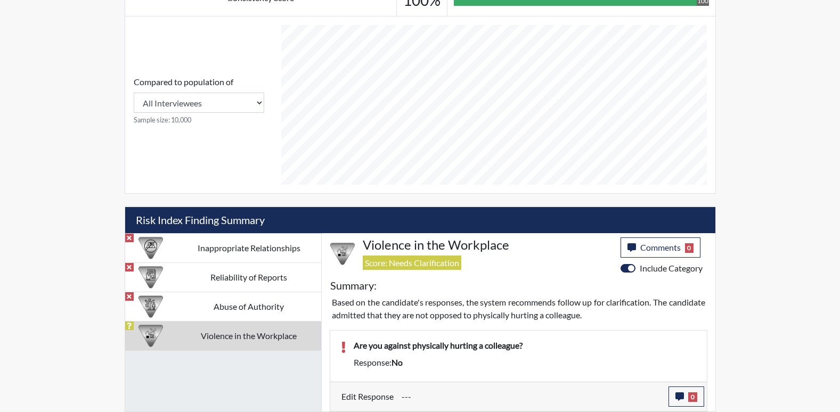
scroll to position [438, 0]
click at [236, 255] on td "Inappropriate Relationships" at bounding box center [249, 247] width 144 height 29
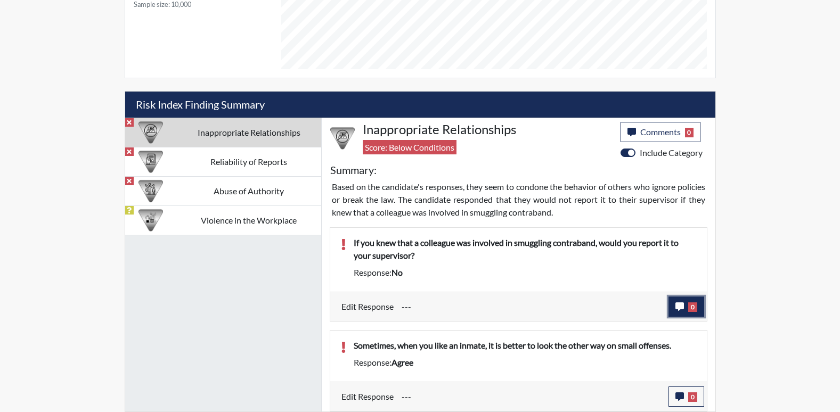
click at [686, 313] on button "0" at bounding box center [686, 307] width 36 height 20
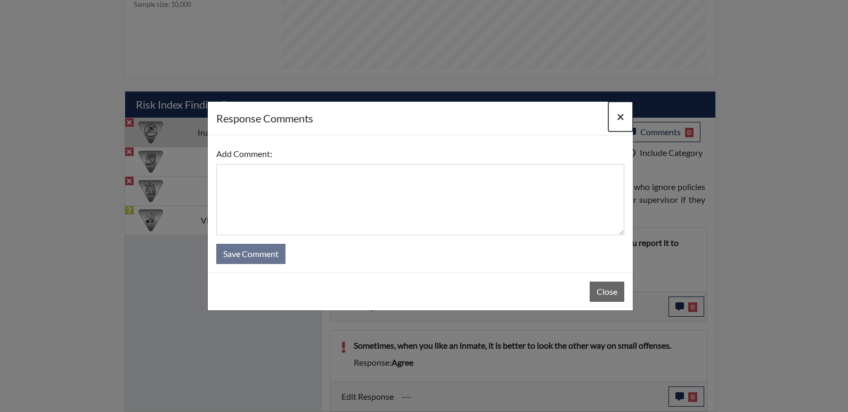
click at [618, 118] on span "×" at bounding box center [620, 116] width 7 height 15
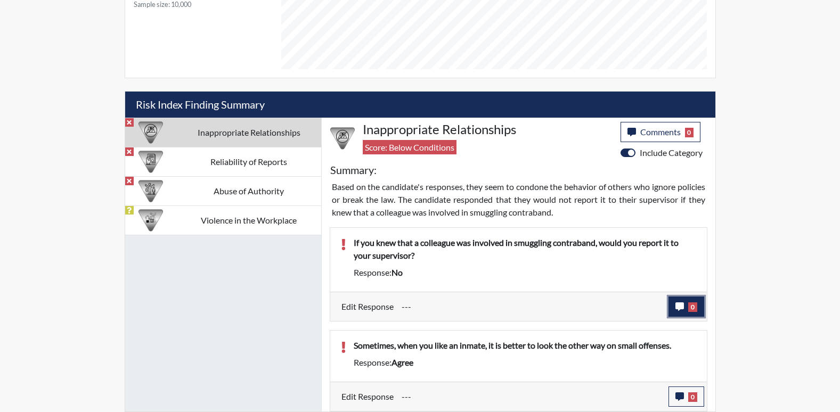
click at [692, 306] on span "0" at bounding box center [692, 307] width 9 height 10
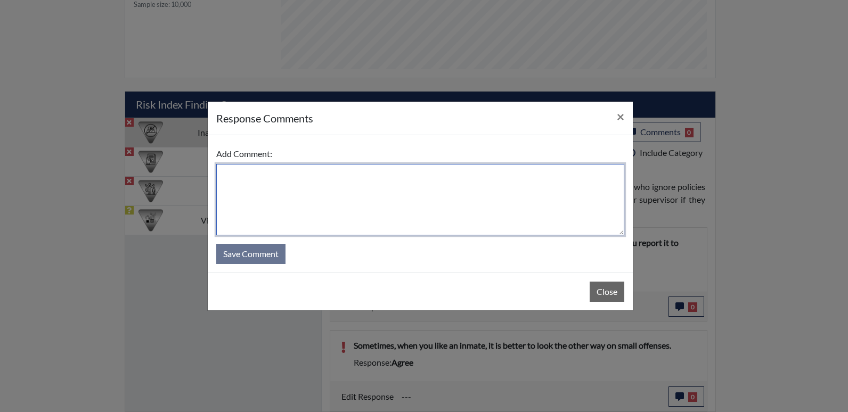
click at [303, 181] on textarea at bounding box center [420, 199] width 408 height 71
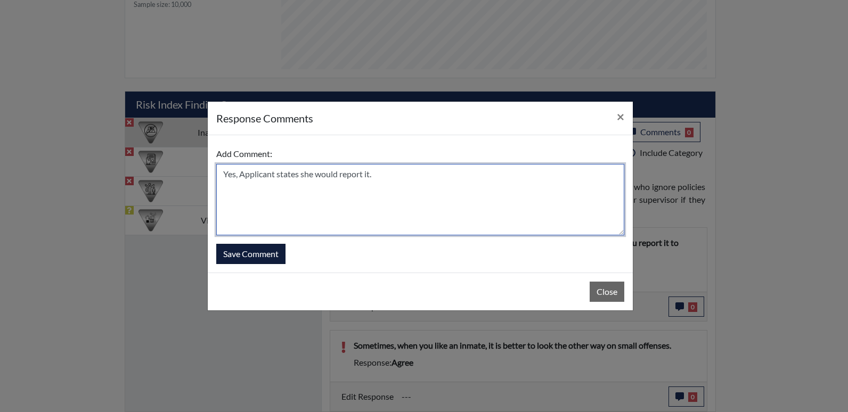
type textarea "Yes, Applicant states she would report it."
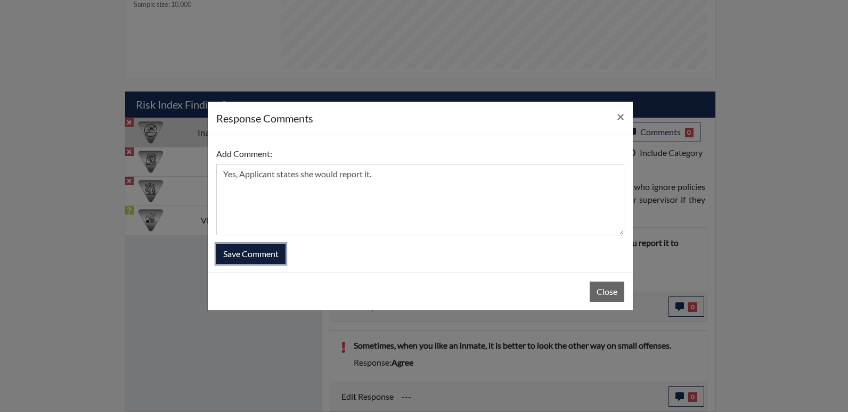
click at [267, 248] on button "Save Comment" at bounding box center [250, 254] width 69 height 20
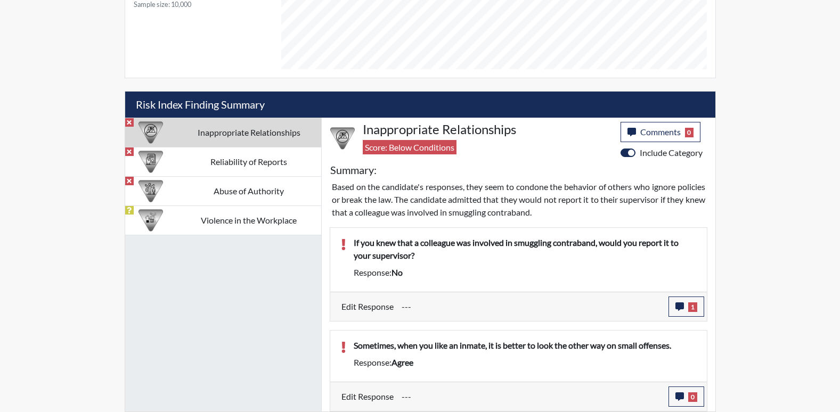
scroll to position [177, 443]
click at [696, 399] on span "0" at bounding box center [692, 398] width 9 height 10
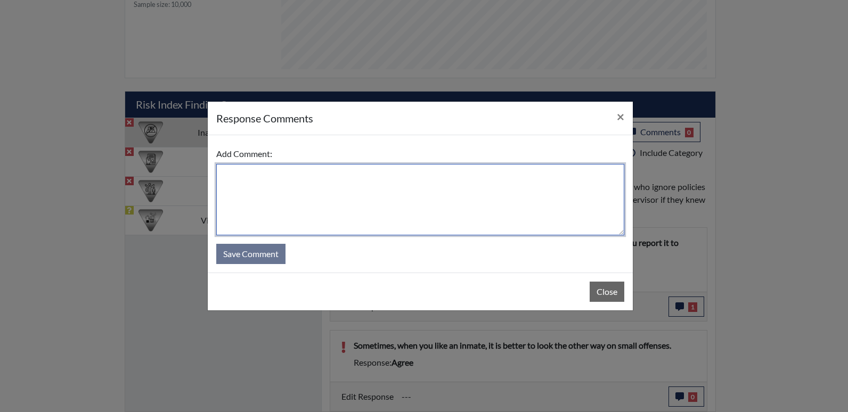
click at [537, 226] on textarea at bounding box center [420, 199] width 408 height 71
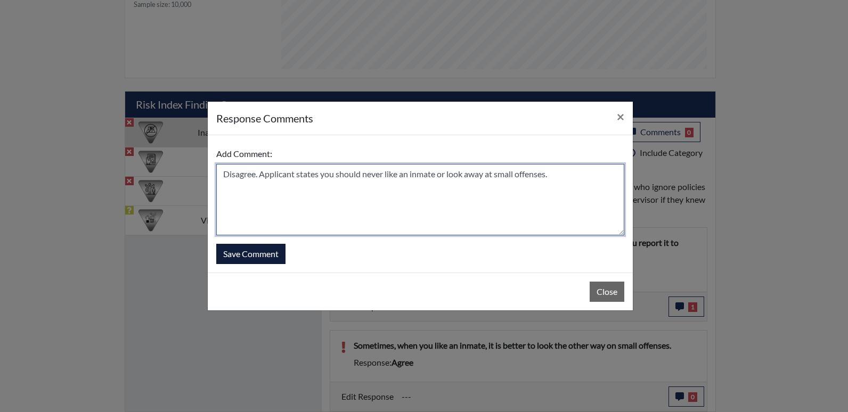
type textarea "Disagree. Applicant states you should never like an inmate or look away at smal…"
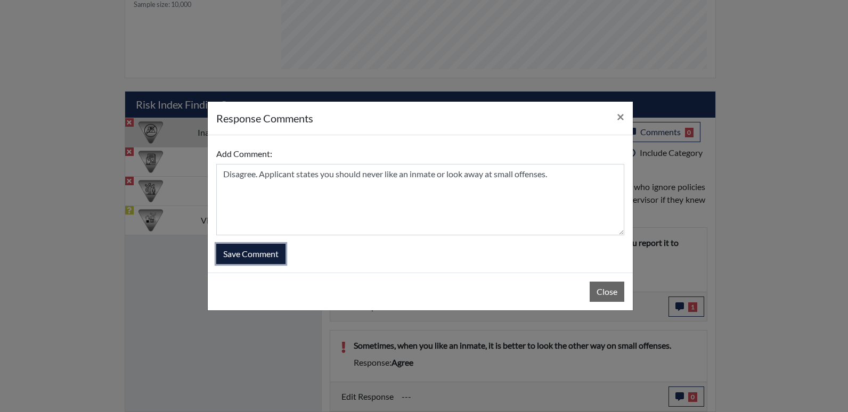
click at [253, 254] on button "Save Comment" at bounding box center [250, 254] width 69 height 20
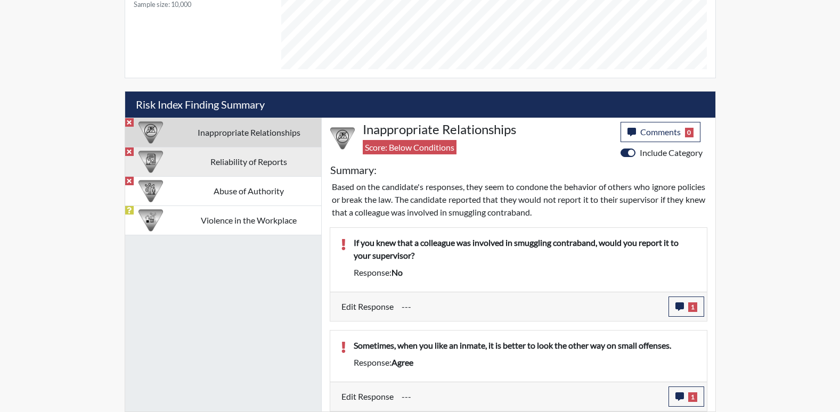
click at [229, 168] on td "Reliability of Reports" at bounding box center [249, 161] width 144 height 29
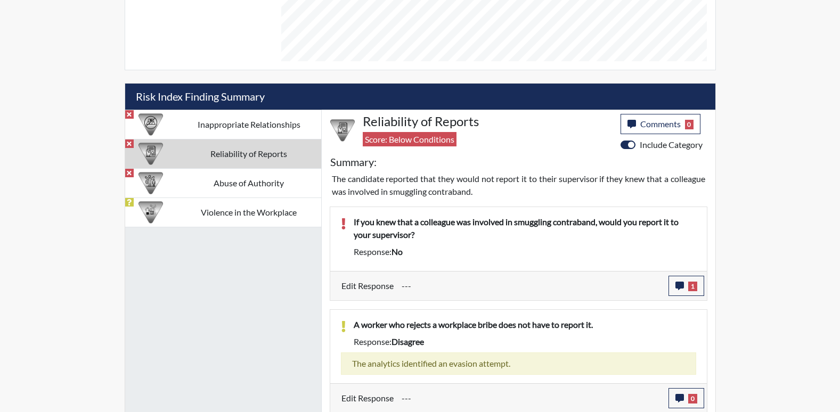
scroll to position [563, 0]
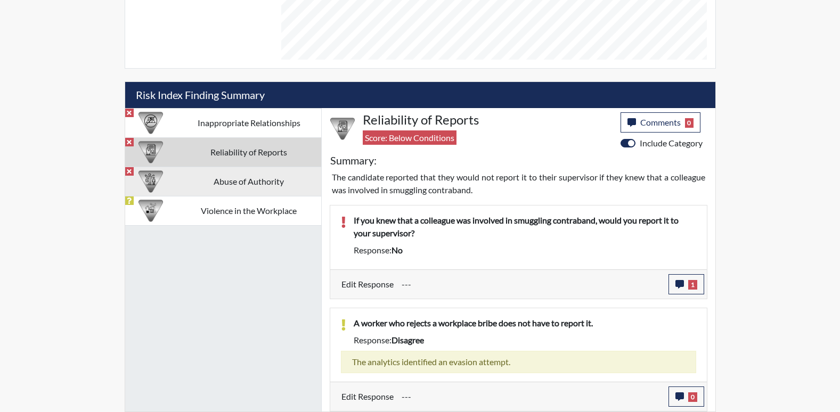
click at [255, 182] on td "Abuse of Authority" at bounding box center [249, 181] width 144 height 29
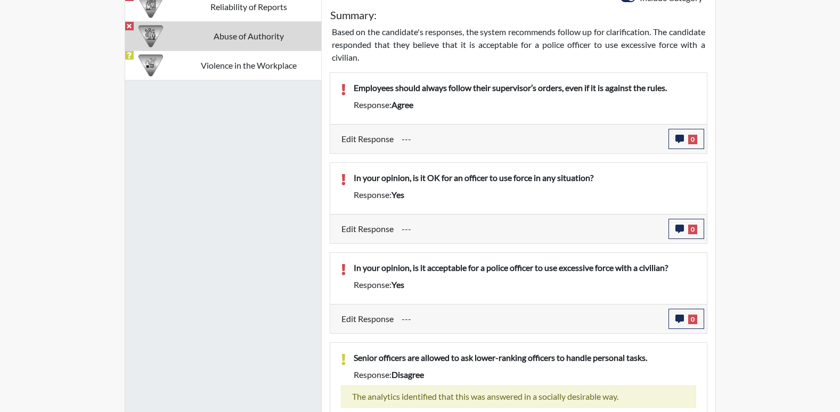
scroll to position [690, 0]
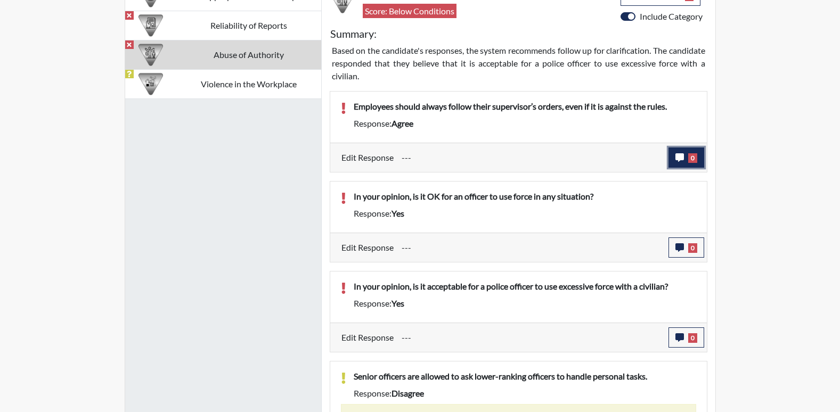
click at [688, 156] on span "0" at bounding box center [692, 158] width 9 height 10
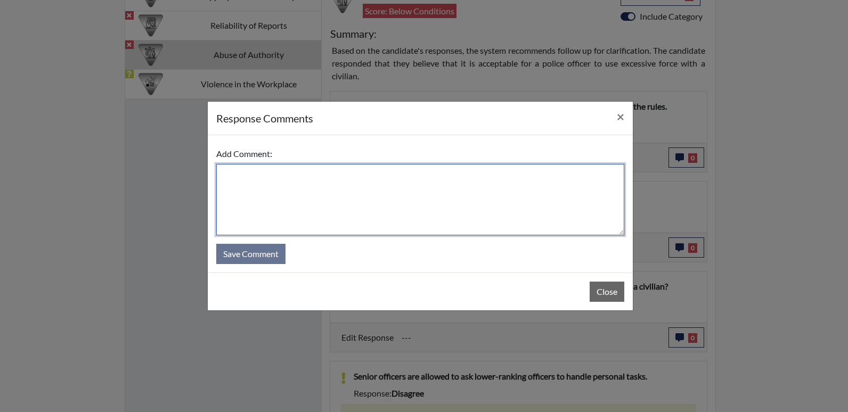
click at [301, 184] on textarea at bounding box center [420, 199] width 408 height 71
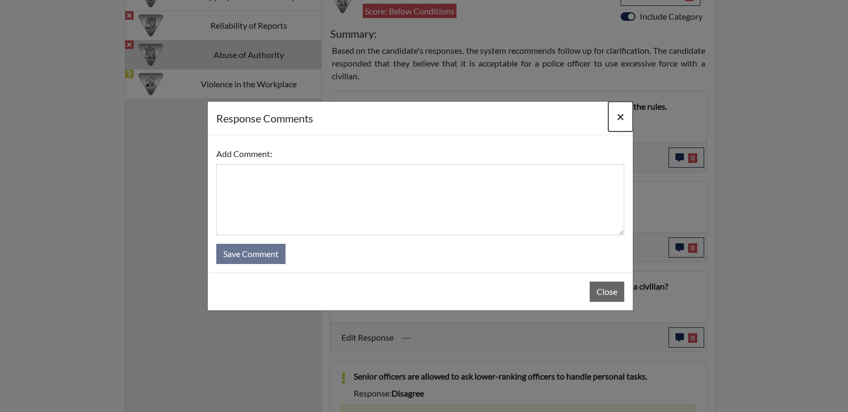
click at [626, 120] on button "×" at bounding box center [620, 117] width 24 height 30
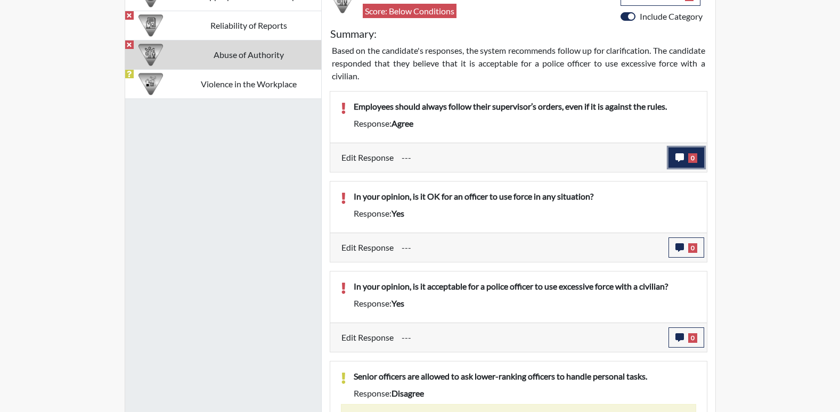
click at [688, 156] on span "0" at bounding box center [692, 158] width 9 height 10
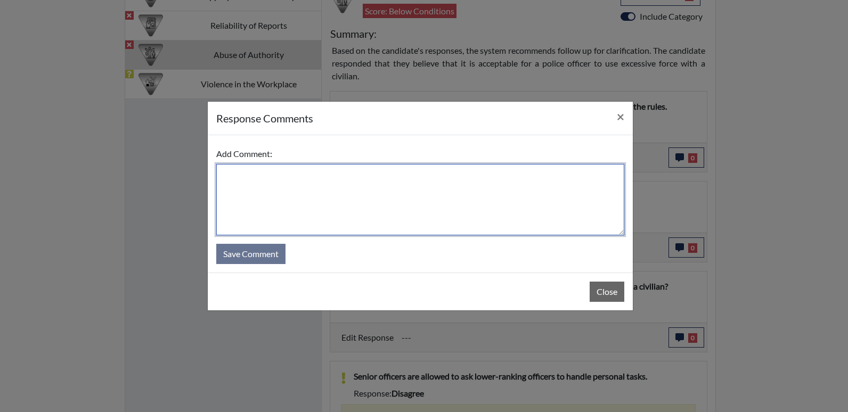
click at [280, 187] on textarea at bounding box center [420, 199] width 408 height 71
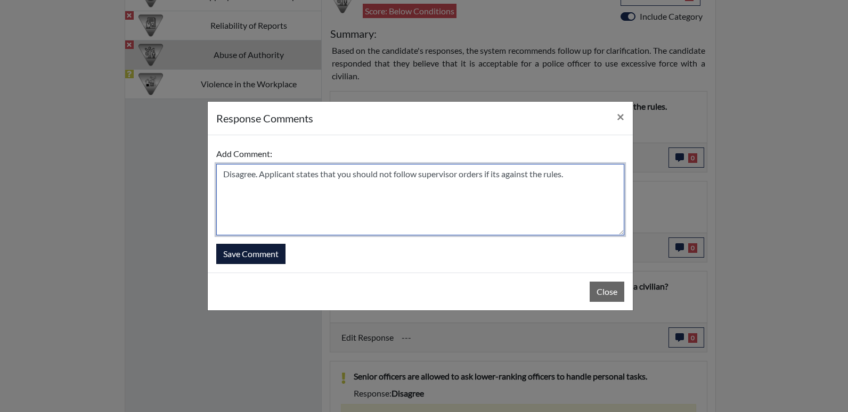
type textarea "Disagree. Applicant states that you should not follow supervisor orders if its …"
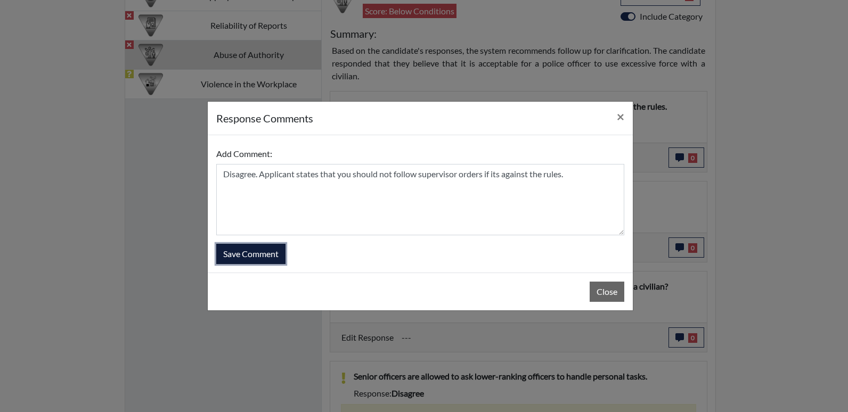
click at [268, 248] on button "Save Comment" at bounding box center [250, 254] width 69 height 20
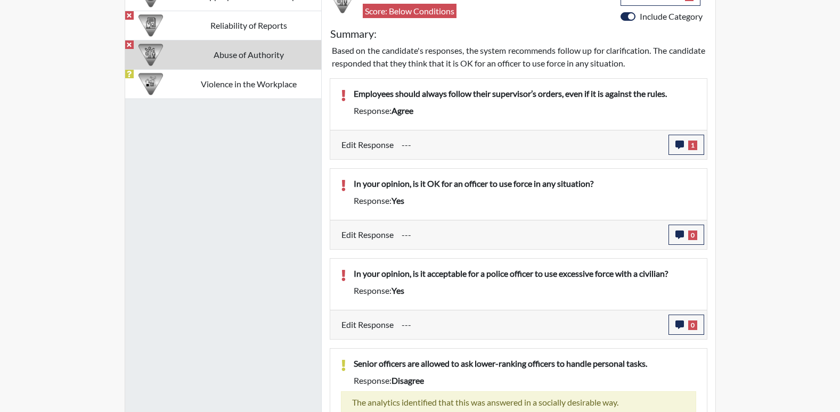
scroll to position [177, 443]
click at [688, 235] on span "0" at bounding box center [692, 236] width 9 height 10
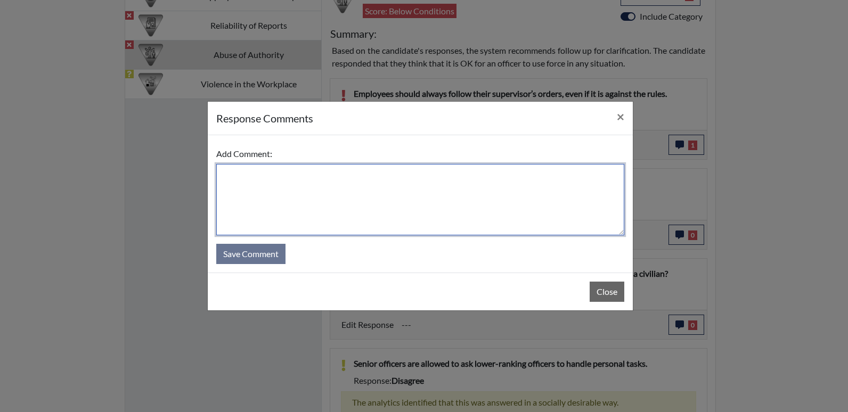
click at [440, 189] on textarea at bounding box center [420, 199] width 408 height 71
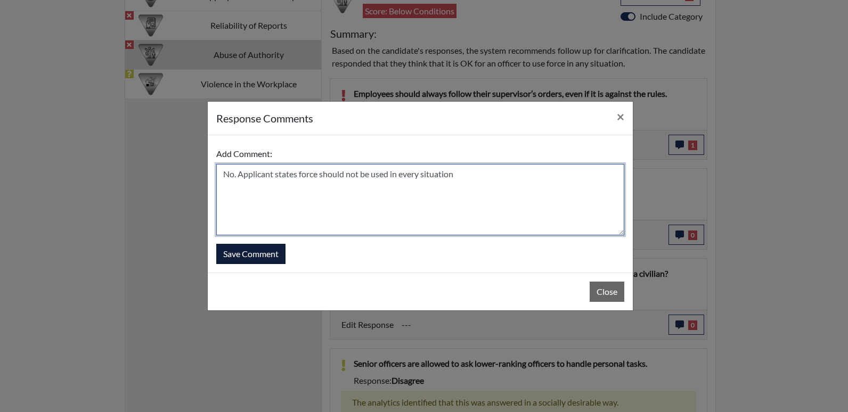
type textarea "No. Applicant states force should not be used in every situation"
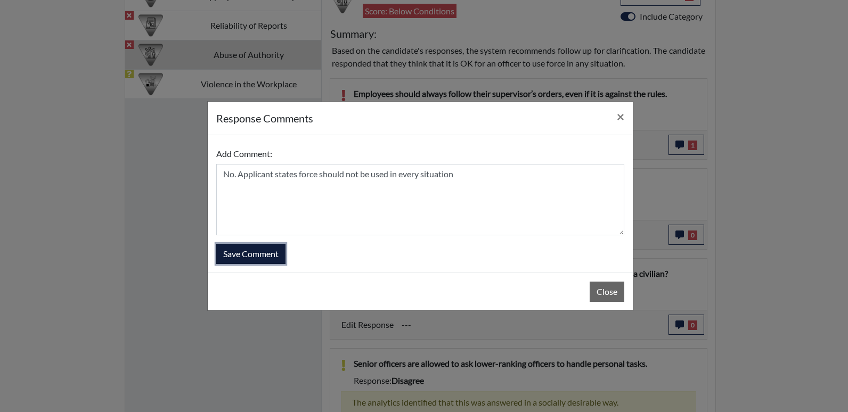
click at [254, 258] on button "Save Comment" at bounding box center [250, 254] width 69 height 20
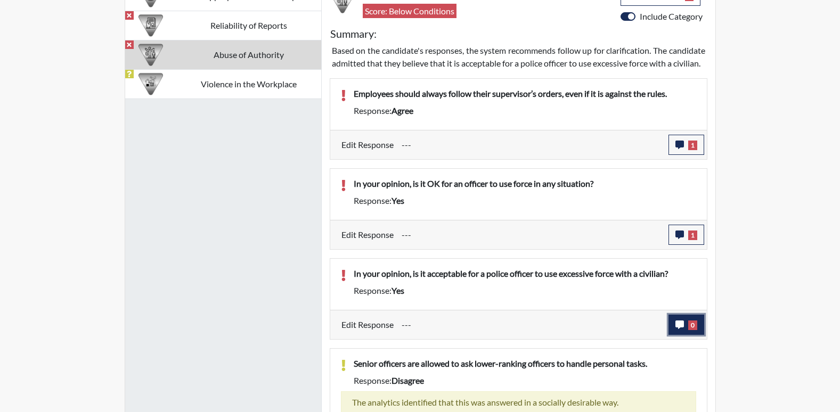
click at [678, 329] on icon "button" at bounding box center [679, 325] width 9 height 9
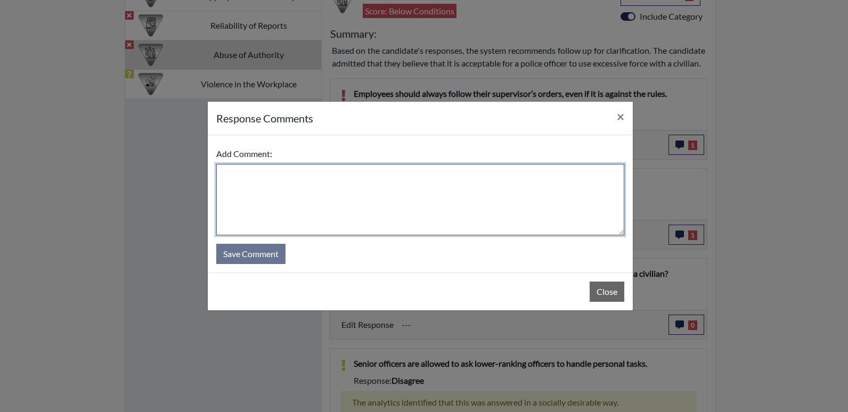
click at [364, 179] on textarea at bounding box center [420, 199] width 408 height 71
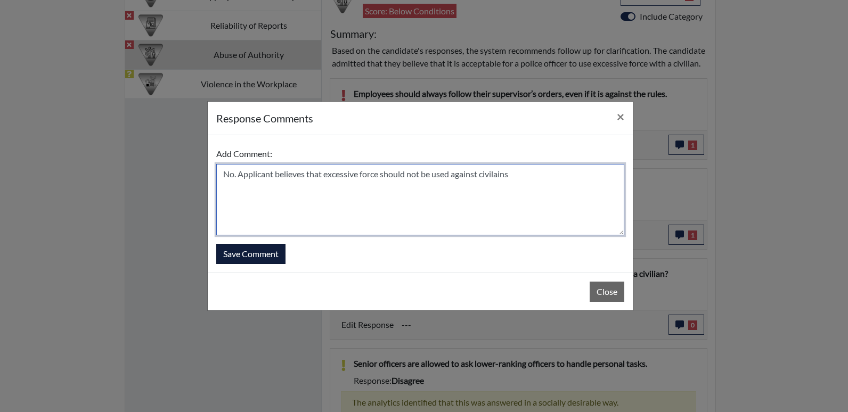
type textarea "No. Applicant believes that excessive force should not be used against civilains"
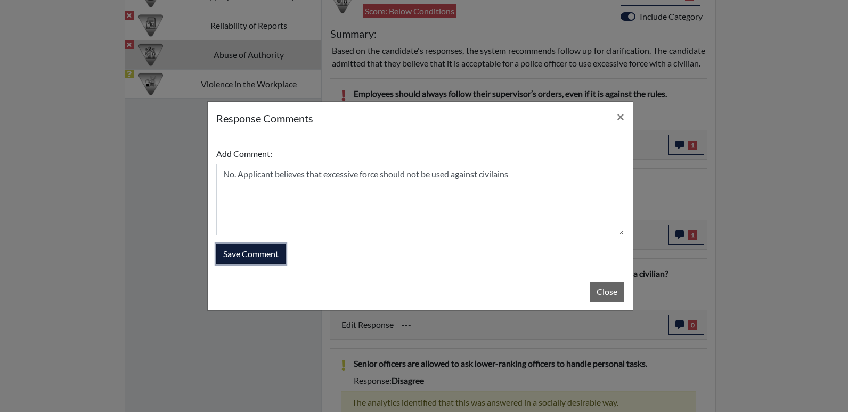
click at [237, 257] on button "Save Comment" at bounding box center [250, 254] width 69 height 20
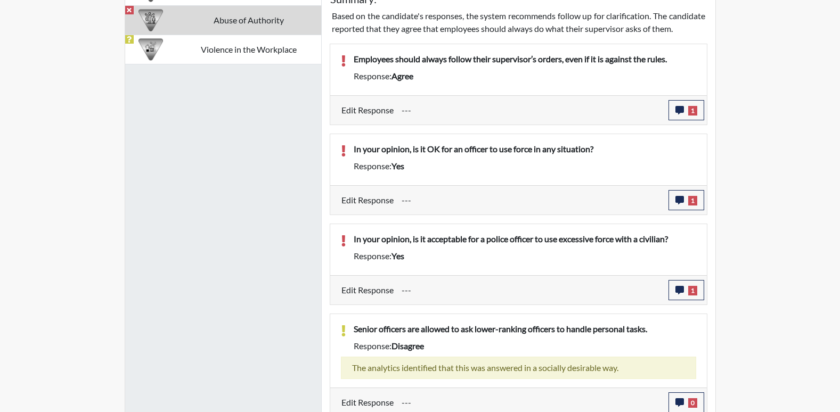
scroll to position [743, 0]
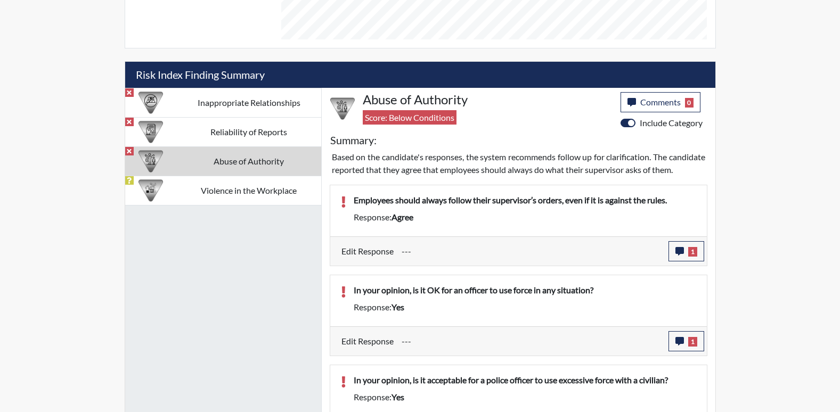
click at [252, 193] on td "Violence in the Workplace" at bounding box center [249, 190] width 144 height 29
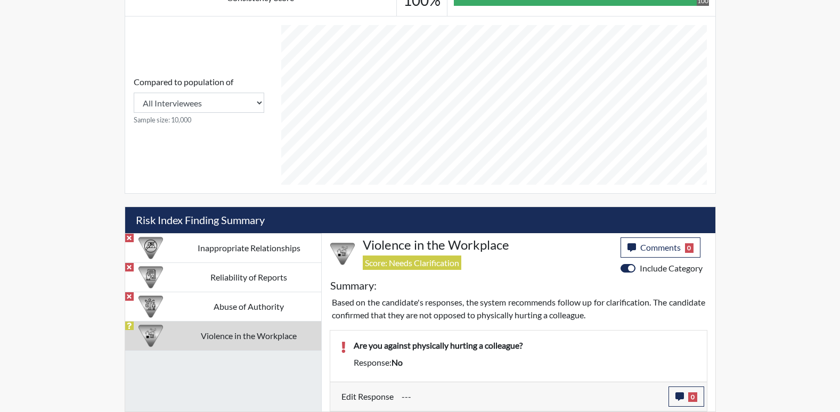
scroll to position [438, 0]
click at [685, 396] on button "0" at bounding box center [686, 397] width 36 height 20
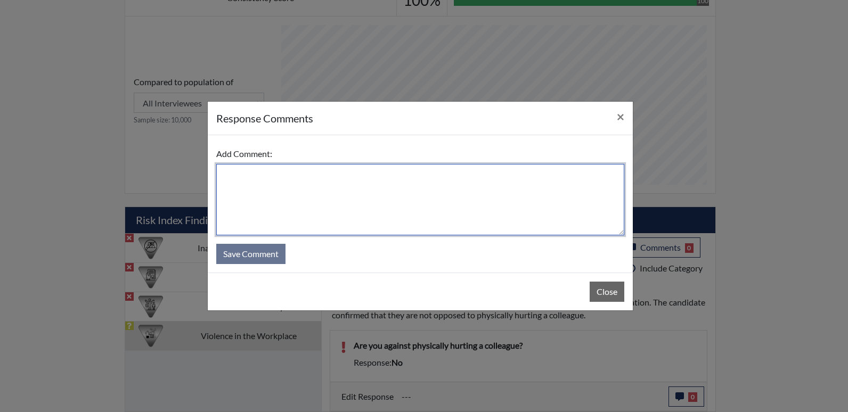
click at [329, 212] on textarea at bounding box center [420, 199] width 408 height 71
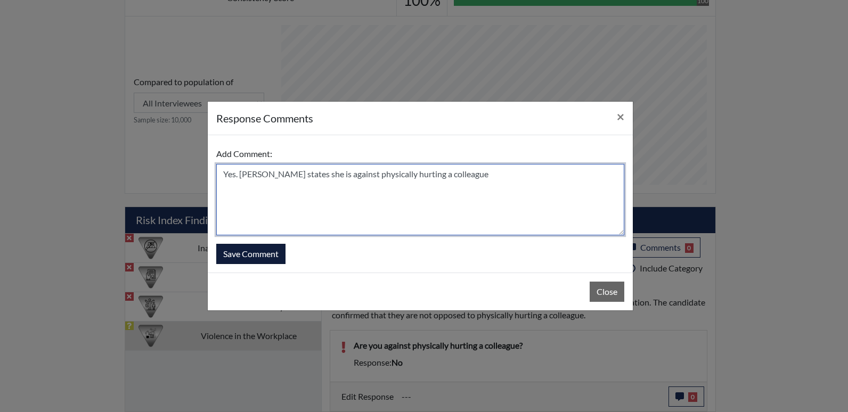
type textarea "Yes. Applicant states she is against physically hurting a colleague"
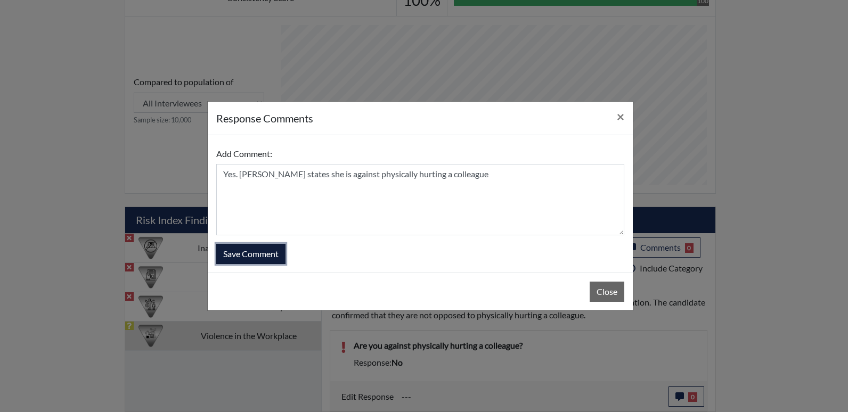
click at [234, 254] on button "Save Comment" at bounding box center [250, 254] width 69 height 20
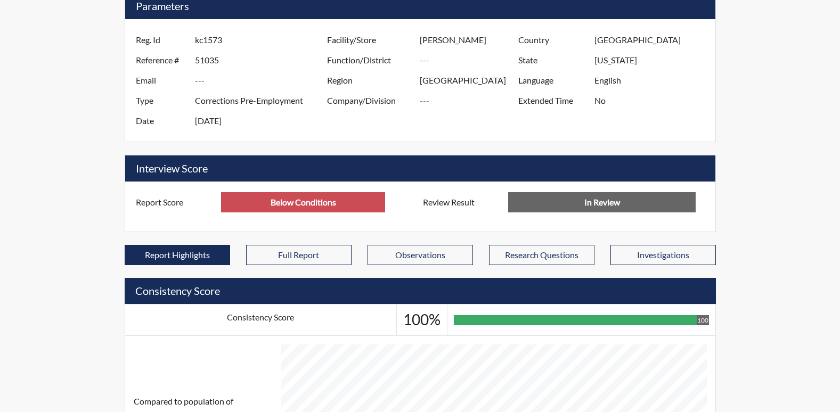
scroll to position [35, 0]
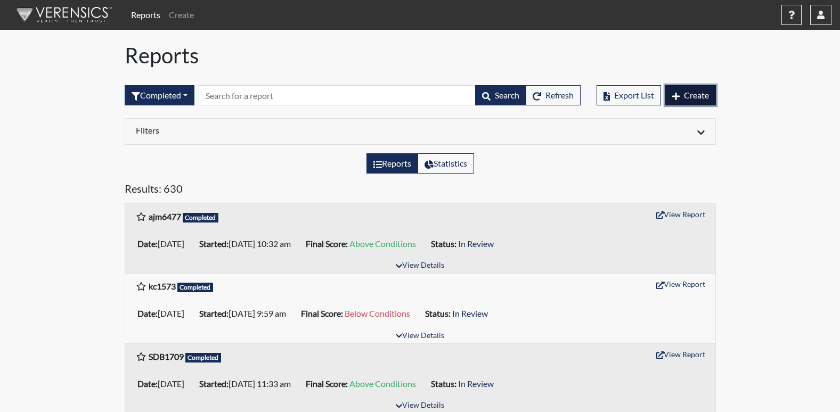
click at [697, 101] on button "Create" at bounding box center [690, 95] width 51 height 20
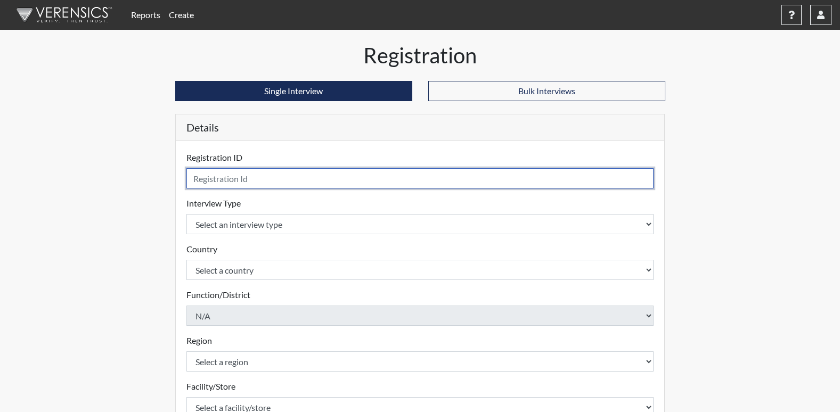
click at [242, 176] on input "text" at bounding box center [420, 178] width 468 height 20
type input "rsb6323"
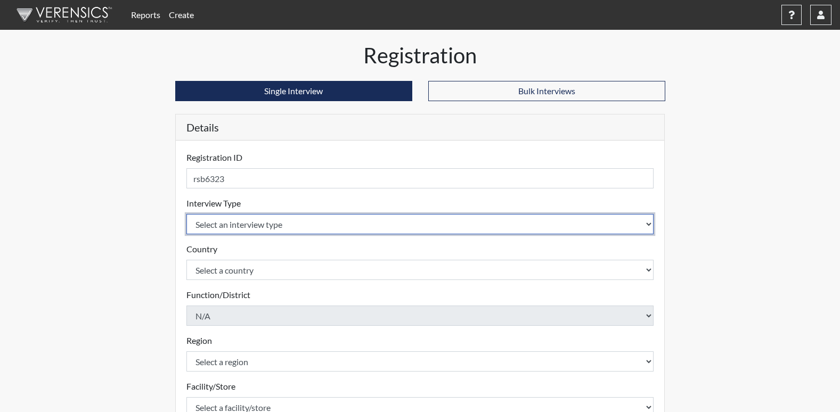
click at [251, 225] on select "Select an interview type Corrections Pre-Employment" at bounding box center [420, 224] width 468 height 20
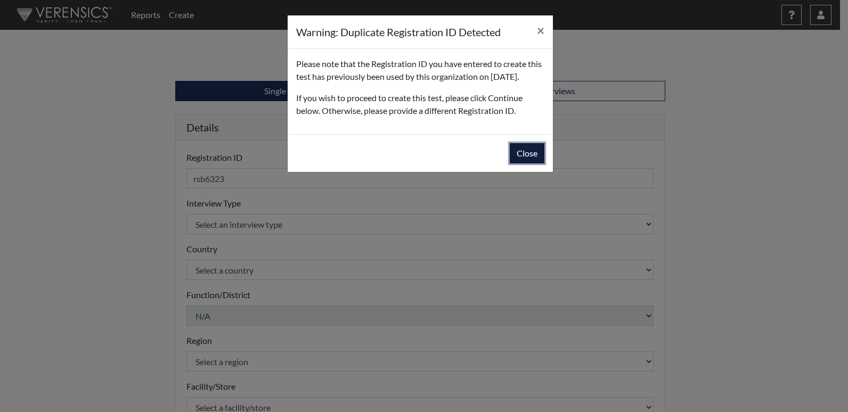
click at [523, 163] on button "Close" at bounding box center [527, 153] width 35 height 20
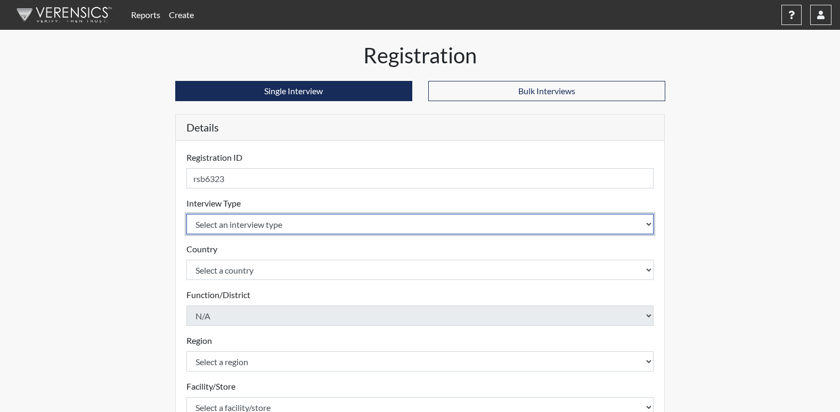
click at [285, 222] on select "Select an interview type Corrections Pre-Employment" at bounding box center [420, 224] width 468 height 20
select select "ff733e93-e1bf-11ea-9c9f-0eff0cf7eb8f"
click at [186, 214] on select "Select an interview type Corrections Pre-Employment" at bounding box center [420, 224] width 468 height 20
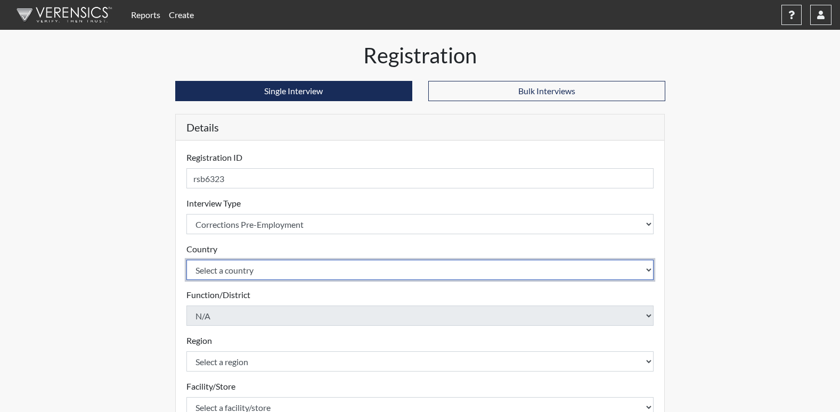
click at [265, 272] on select "Select a country [GEOGRAPHIC_DATA] [GEOGRAPHIC_DATA]" at bounding box center [420, 270] width 468 height 20
select select "united-states-of-[GEOGRAPHIC_DATA]"
click at [186, 260] on select "Select a country [GEOGRAPHIC_DATA] [GEOGRAPHIC_DATA]" at bounding box center [420, 270] width 468 height 20
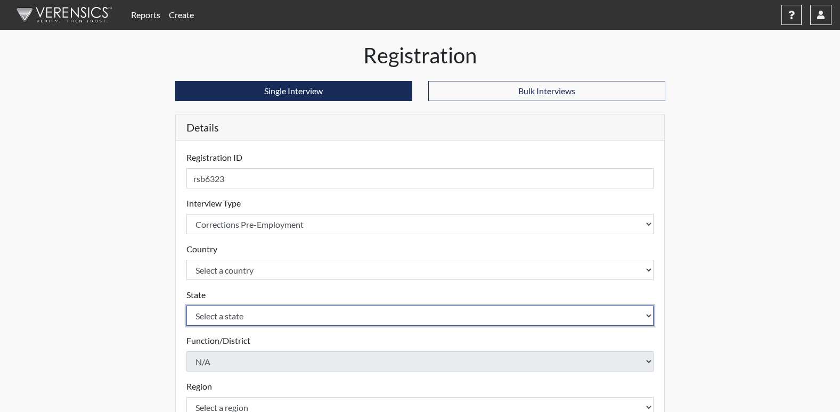
click at [238, 315] on select "Select a state [US_STATE] [US_STATE] [US_STATE] [US_STATE] [US_STATE] [US_STATE…" at bounding box center [420, 316] width 468 height 20
select select "GA"
click at [186, 306] on select "Select a state [US_STATE] [US_STATE] [US_STATE] [US_STATE] [US_STATE] [US_STATE…" at bounding box center [420, 316] width 468 height 20
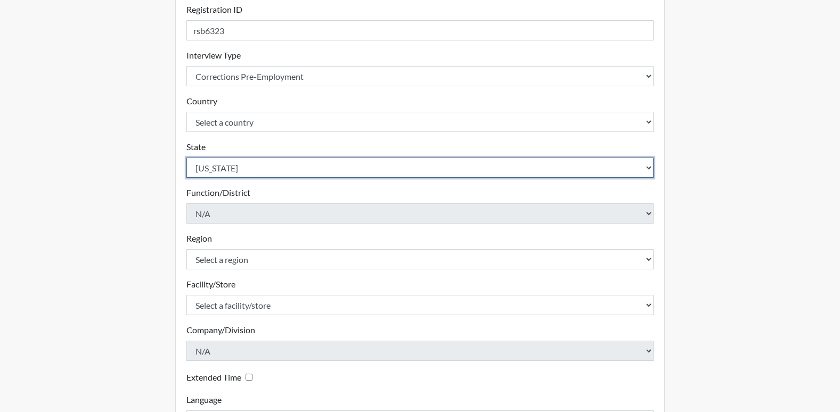
scroll to position [160, 0]
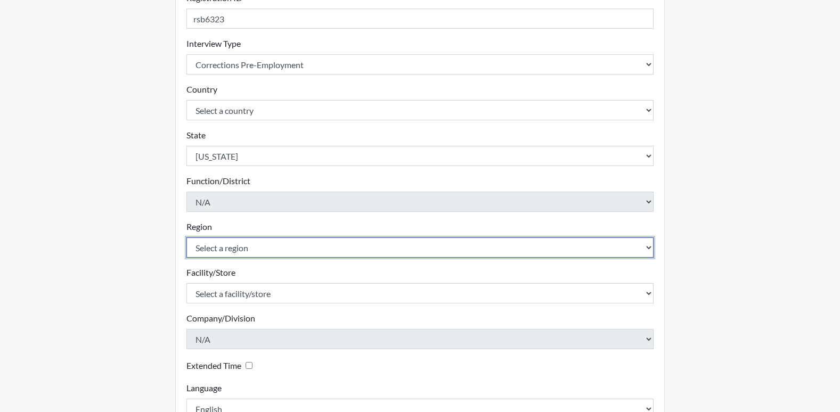
click at [266, 250] on select "Select a region [GEOGRAPHIC_DATA]" at bounding box center [420, 248] width 468 height 20
select select "51976826-f18e-4b67-8d3b-b0a0fa2f97ff"
click at [186, 238] on select "Select a region [GEOGRAPHIC_DATA]" at bounding box center [420, 248] width 468 height 20
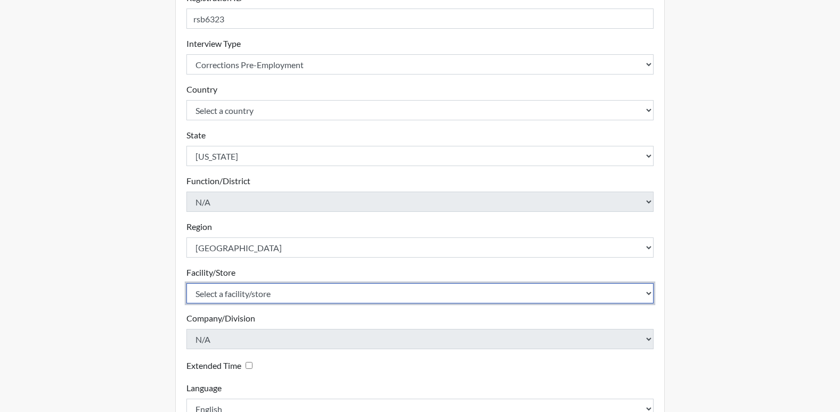
click at [240, 292] on select "Select a facility/store [PERSON_NAME] [PERSON_NAME] PSATC" at bounding box center [420, 293] width 468 height 20
select select "2bf4b575-5263-4093-9a0c-a4d6e4f1d94a"
click at [186, 283] on select "Select a facility/store [PERSON_NAME] [PERSON_NAME] PSATC" at bounding box center [420, 293] width 468 height 20
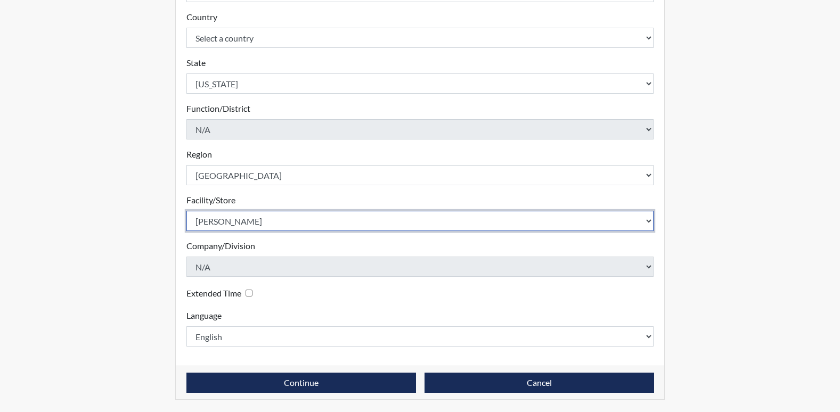
scroll to position [233, 0]
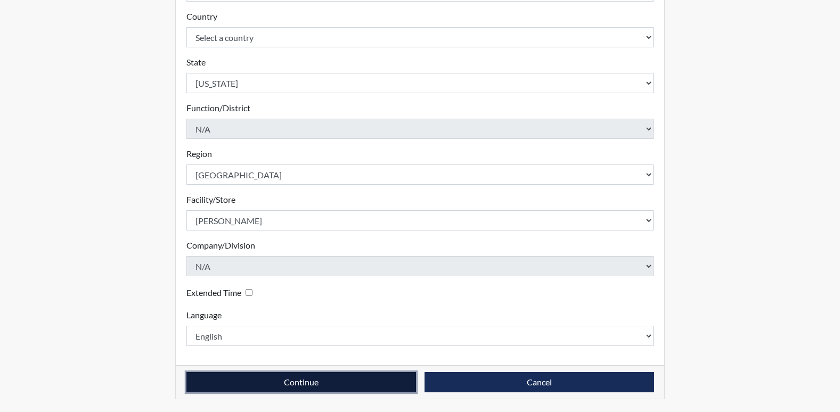
click at [341, 385] on button "Continue" at bounding box center [301, 382] width 230 height 20
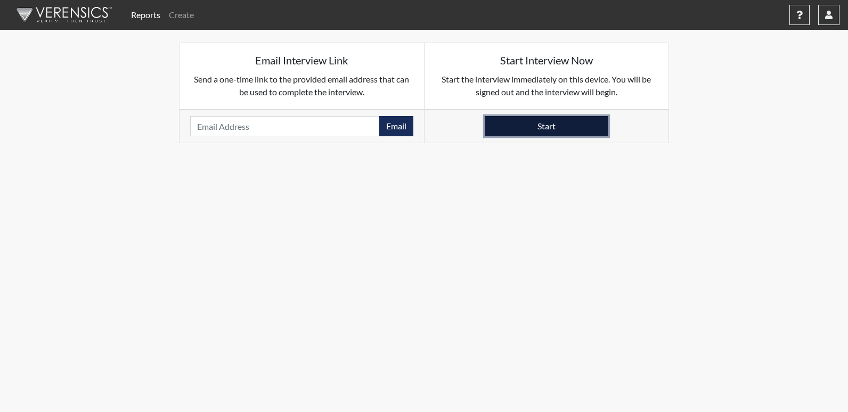
click at [561, 127] on button "Start" at bounding box center [547, 126] width 124 height 20
